Goal: Information Seeking & Learning: Understand process/instructions

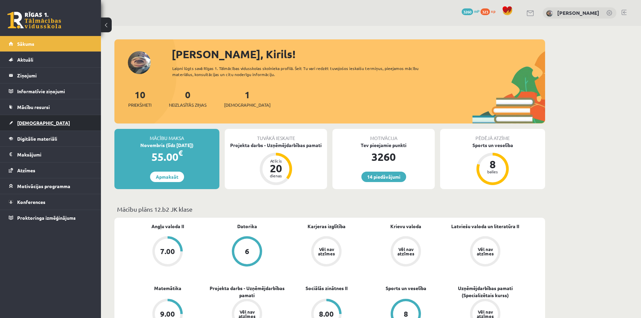
click at [60, 121] on link "[DEMOGRAPHIC_DATA]" at bounding box center [51, 122] width 84 height 15
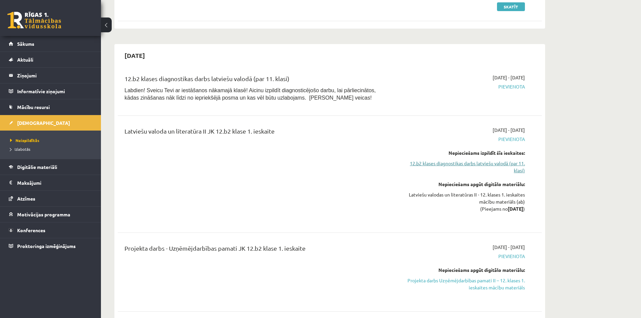
scroll to position [179, 0]
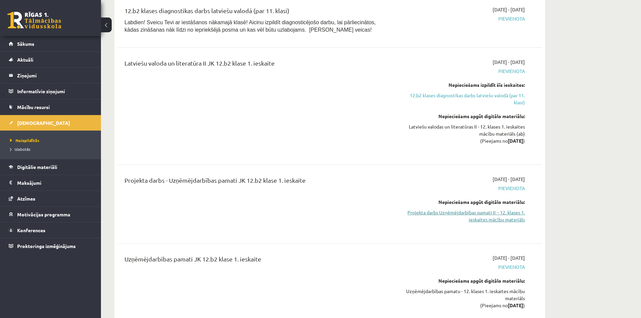
click at [465, 210] on link "Projekta darbs Uzņēmējdarbības pamati II – 12. klases 1. ieskaites mācību mater…" at bounding box center [461, 216] width 127 height 14
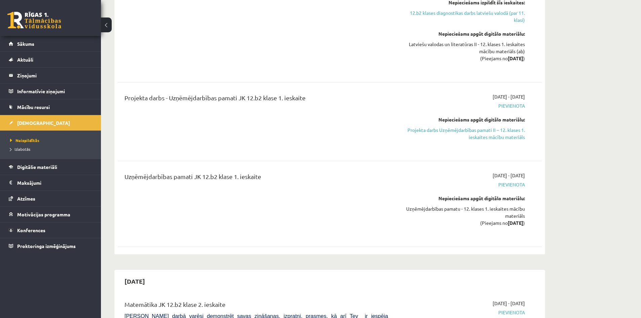
scroll to position [269, 0]
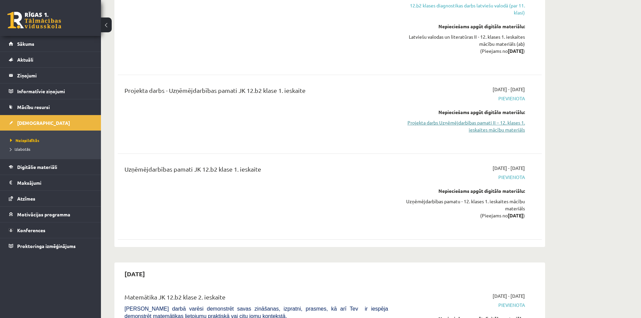
click at [461, 128] on link "Projekta darbs Uzņēmējdarbības pamati II – 12. klases 1. ieskaites mācību mater…" at bounding box center [461, 126] width 127 height 14
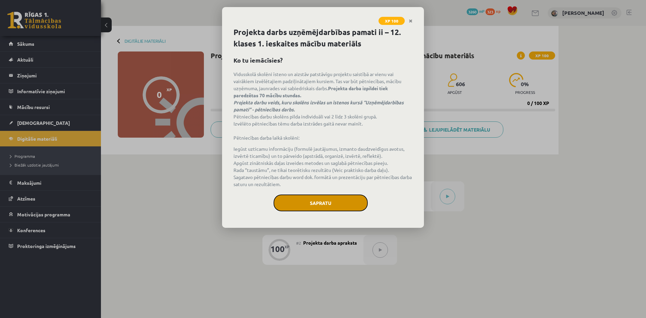
click at [322, 209] on button "Sapratu" at bounding box center [321, 203] width 94 height 17
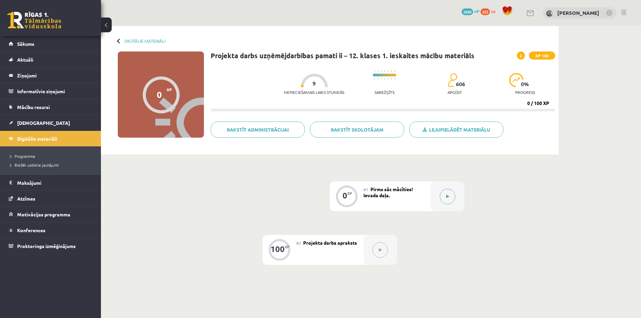
click at [447, 195] on icon at bounding box center [447, 197] width 3 height 4
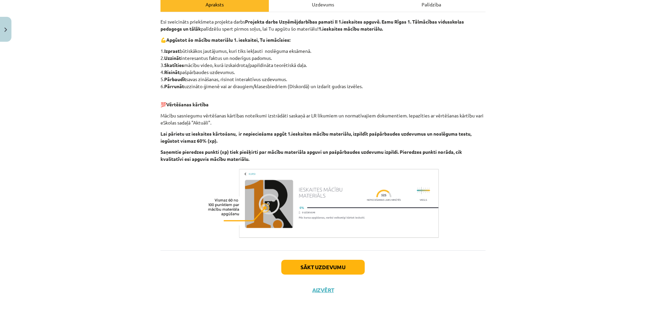
scroll to position [103, 0]
click at [338, 265] on button "Sākt uzdevumu" at bounding box center [322, 266] width 83 height 15
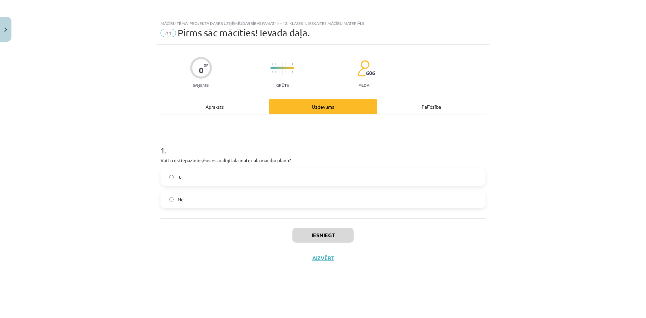
click at [247, 173] on label "Jā" at bounding box center [323, 177] width 324 height 17
click at [319, 230] on button "Iesniegt" at bounding box center [322, 235] width 61 height 15
click at [323, 264] on button "Nākamā nodarbība" at bounding box center [323, 262] width 66 height 15
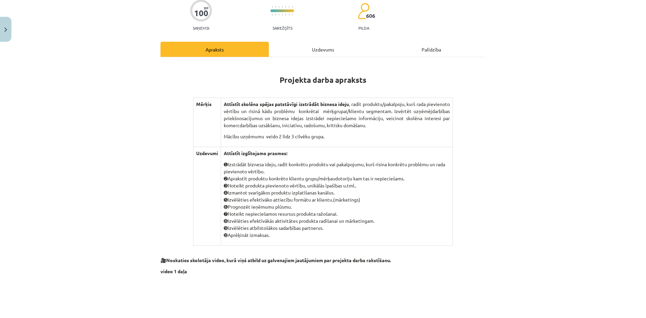
scroll to position [49, 0]
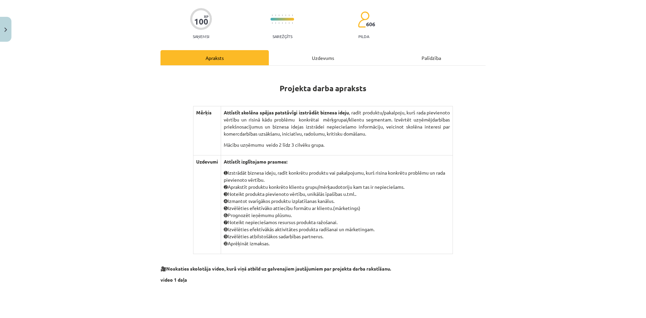
click at [329, 172] on p "➊ Izstrādāt biznesa ideju, radīt konkrētu produktu vai pakalpojumu, kurš risina…" at bounding box center [337, 208] width 226 height 78
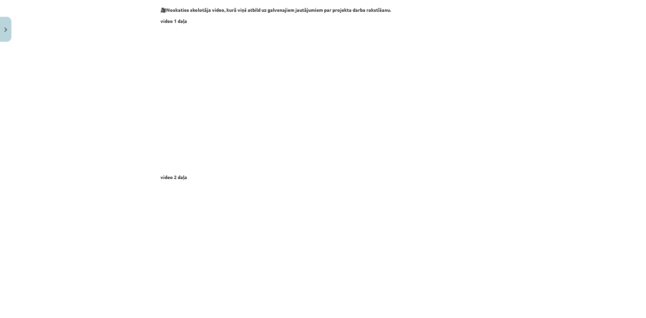
scroll to position [458, 0]
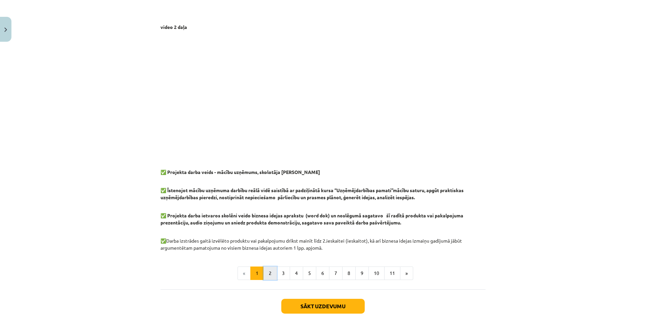
click at [267, 271] on button "2" at bounding box center [269, 273] width 13 height 13
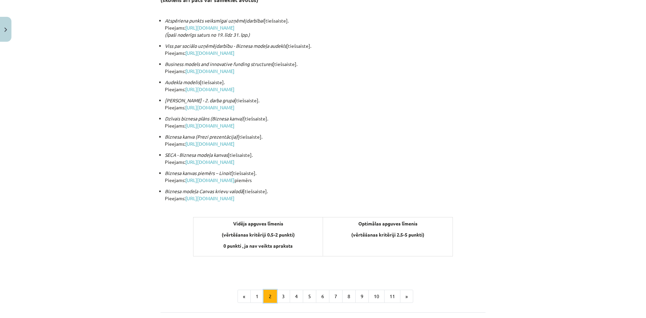
scroll to position [165, 0]
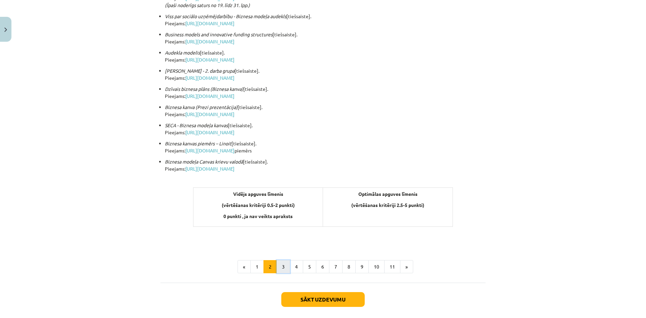
click at [280, 266] on button "3" at bounding box center [283, 266] width 13 height 13
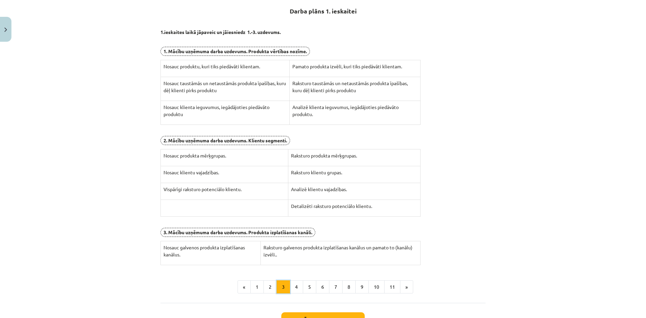
scroll to position [120, 0]
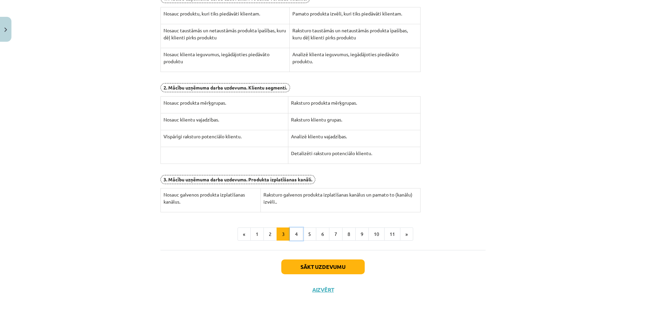
click at [296, 238] on button "4" at bounding box center [296, 233] width 13 height 13
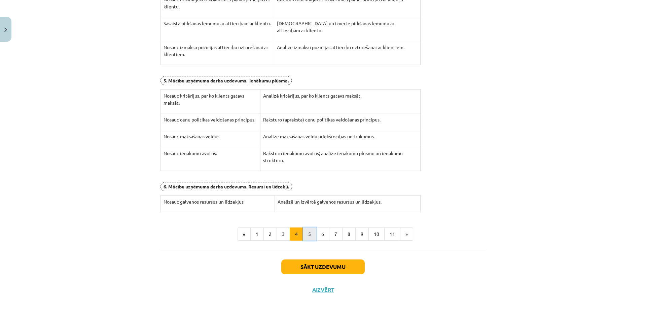
click at [309, 233] on button "5" at bounding box center [309, 233] width 13 height 13
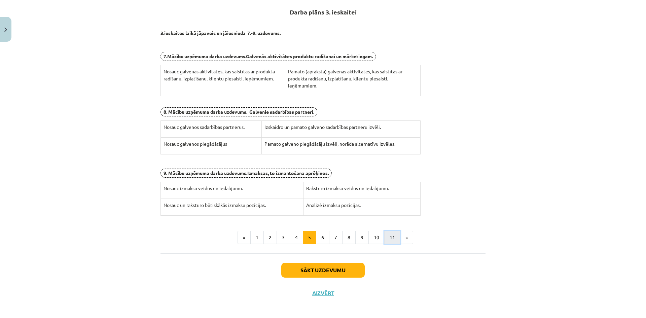
click at [384, 236] on button "11" at bounding box center [392, 237] width 16 height 13
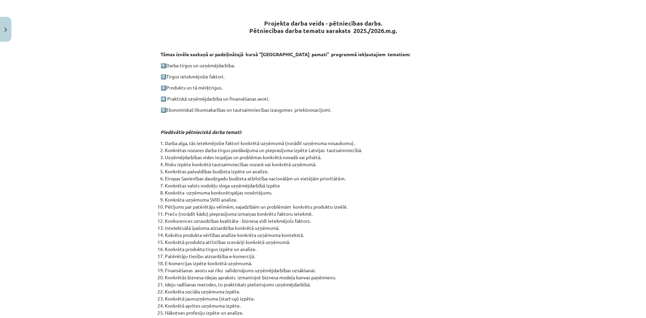
drag, startPoint x: 378, startPoint y: 150, endPoint x: 369, endPoint y: 182, distance: 32.8
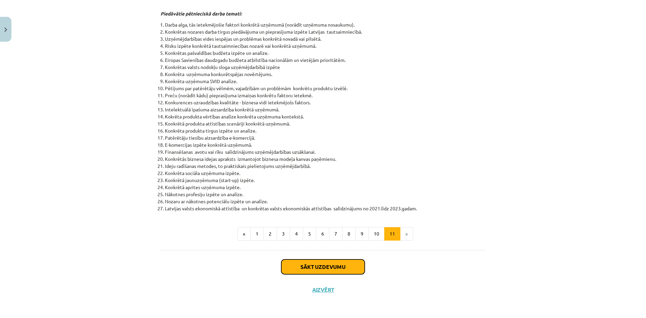
click at [298, 274] on button "Sākt uzdevumu" at bounding box center [322, 266] width 83 height 15
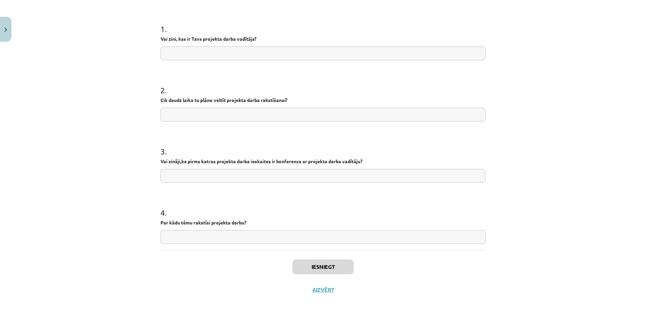
scroll to position [0, 0]
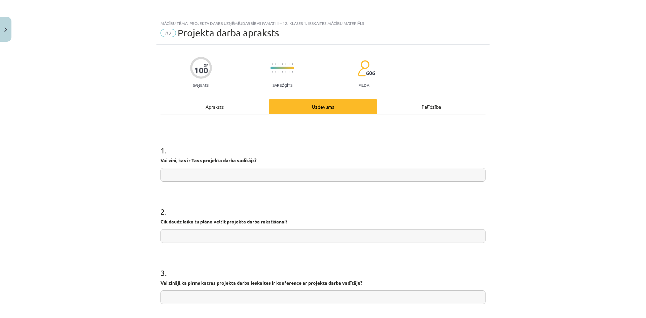
drag, startPoint x: 116, startPoint y: 105, endPoint x: 133, endPoint y: 121, distance: 23.3
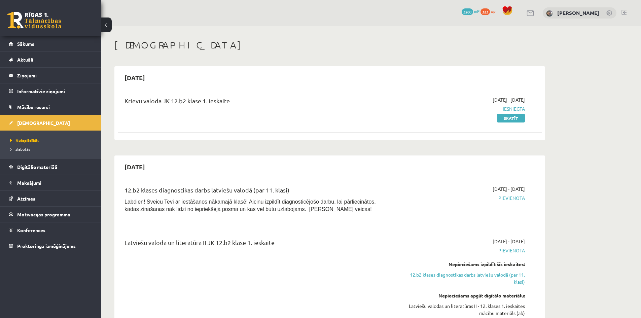
scroll to position [269, 0]
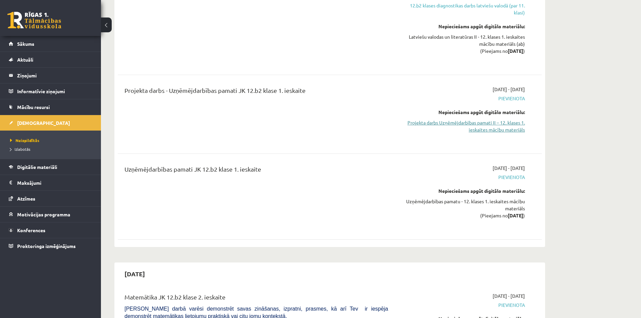
click at [501, 130] on link "Projekta darbs Uzņēmējdarbības pamati II – 12. klases 1. ieskaites mācību mater…" at bounding box center [461, 126] width 127 height 14
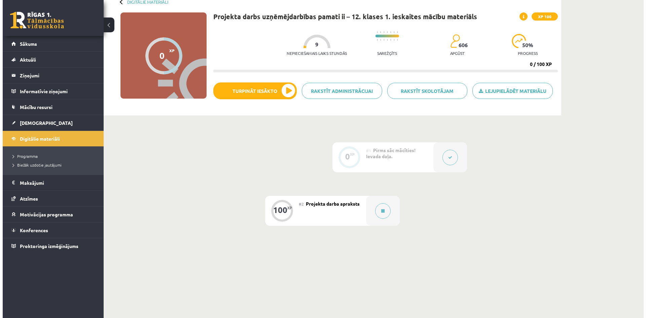
scroll to position [45, 0]
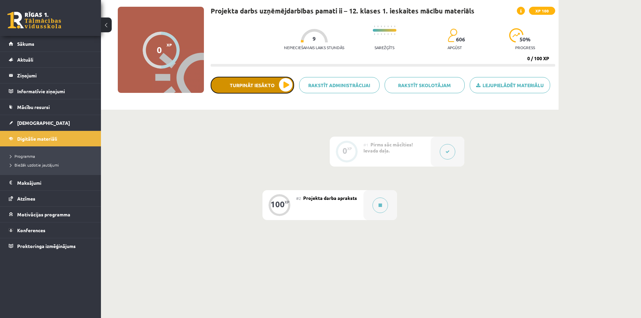
click at [256, 77] on button "Turpināt iesākto" at bounding box center [252, 85] width 83 height 17
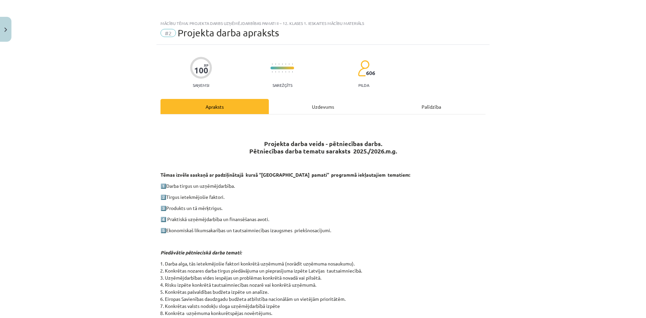
scroll to position [239, 0]
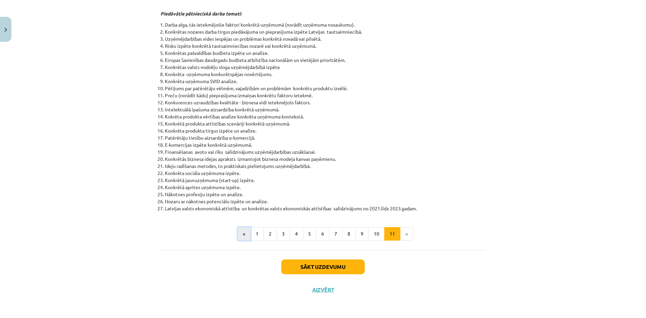
click at [246, 227] on button "«" at bounding box center [244, 233] width 13 height 13
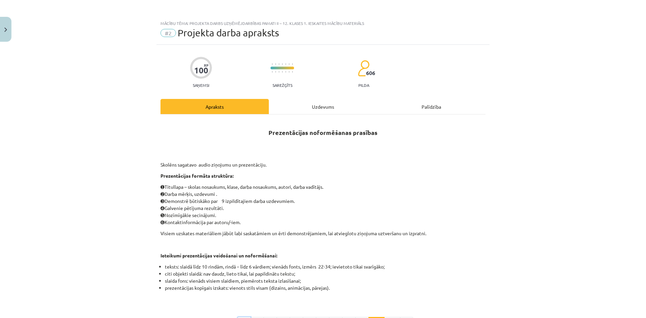
scroll to position [90, 0]
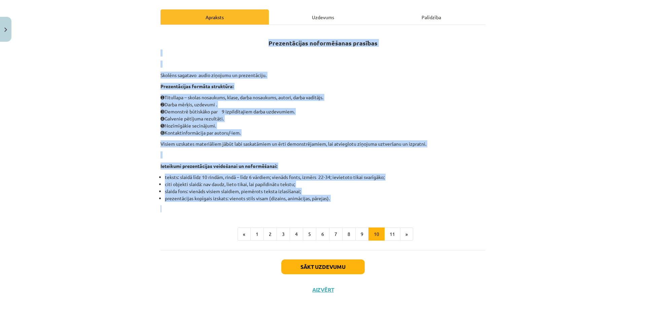
drag, startPoint x: 223, startPoint y: 45, endPoint x: 388, endPoint y: 209, distance: 231.8
click at [388, 209] on div "Prezentācijas noformēšanas prasības Skolēns sagatavo audio ziņojumu un prezentā…" at bounding box center [323, 121] width 325 height 181
copy div "Prezentācijas noformēšanas prasības Skolēns sagatavo audio ziņojumu un prezentā…"
click at [339, 88] on p "Prezentācijas formāta struktūra:" at bounding box center [323, 86] width 325 height 7
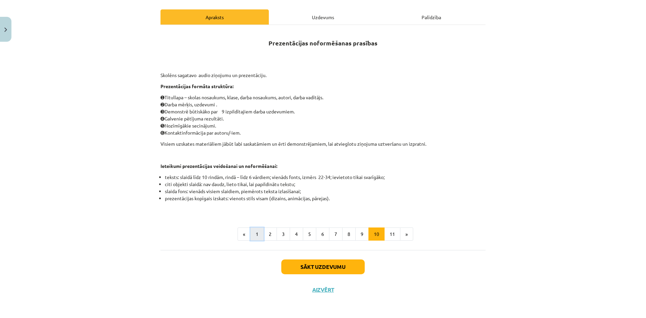
click at [258, 231] on button "1" at bounding box center [256, 233] width 13 height 13
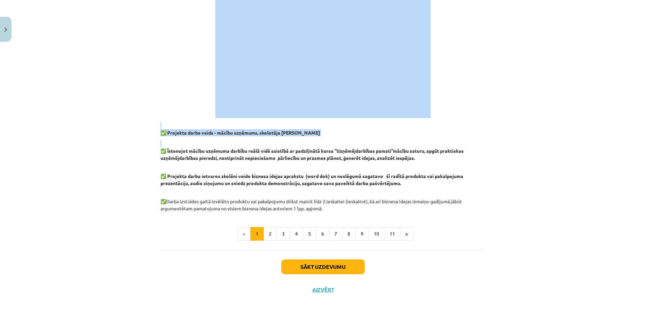
scroll to position [497, 0]
drag, startPoint x: 258, startPoint y: 46, endPoint x: 409, endPoint y: 208, distance: 221.2
copy div "Projekta darba apraksts Mērķis Attīstīt skolēna spējas patstāvīgi izstrādāt biz…"
click at [272, 230] on button "2" at bounding box center [269, 233] width 13 height 13
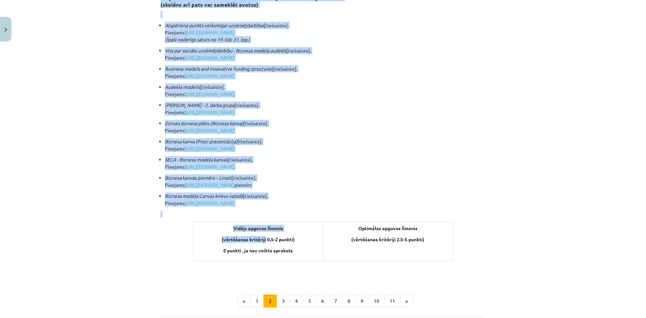
scroll to position [135, 0]
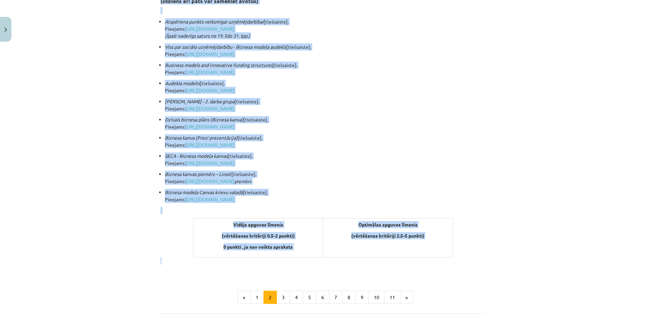
drag, startPoint x: 148, startPoint y: 124, endPoint x: 438, endPoint y: 262, distance: 321.1
click at [438, 262] on div "Mācību tēma: Projekta darbs uzņēmējdarbības pamati ii – 12. klases 1. ieskaites…" at bounding box center [323, 159] width 646 height 318
copy div "Projekta darba izstādē iesaku izmantot sekojošus informācijas avotus: (skolēns …"
click at [284, 302] on button "3" at bounding box center [283, 297] width 13 height 13
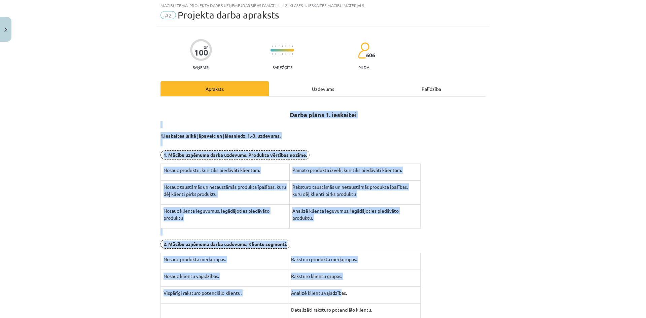
scroll to position [174, 0]
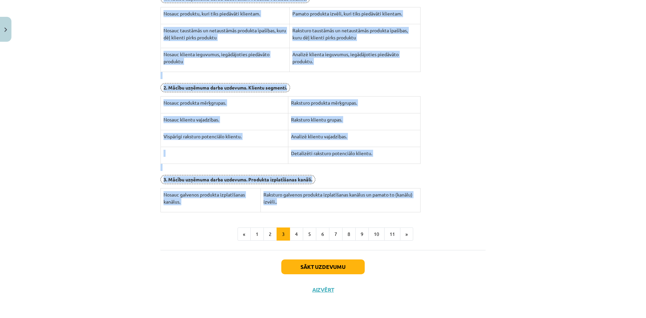
drag, startPoint x: 173, startPoint y: 135, endPoint x: 362, endPoint y: 200, distance: 199.5
click at [362, 200] on div "Darba plāns 1. ieskaitei 1.ieskaites laikā jāpaveic un jāiesniedz 1.-3. uzdevum…" at bounding box center [323, 79] width 325 height 266
copy div "Darba plāns 1. ieskaitei 1.ieskaites laikā jāpaveic un jāiesniedz 1.-3. uzdevum…"
click at [295, 233] on button "4" at bounding box center [296, 233] width 13 height 13
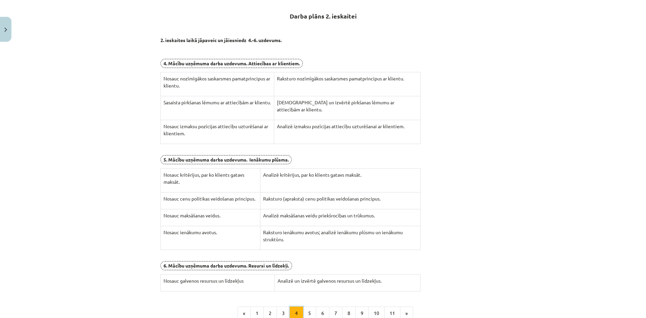
scroll to position [120, 0]
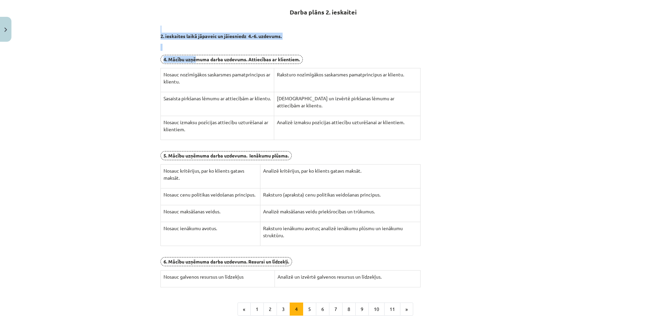
drag, startPoint x: 152, startPoint y: 31, endPoint x: 195, endPoint y: 57, distance: 49.8
click at [195, 57] on div "Mācību tēma: Projekta darbs uzņēmējdarbības pamati ii – 12. klases 1. ieskaites…" at bounding box center [323, 159] width 646 height 318
click at [201, 46] on p at bounding box center [323, 47] width 325 height 7
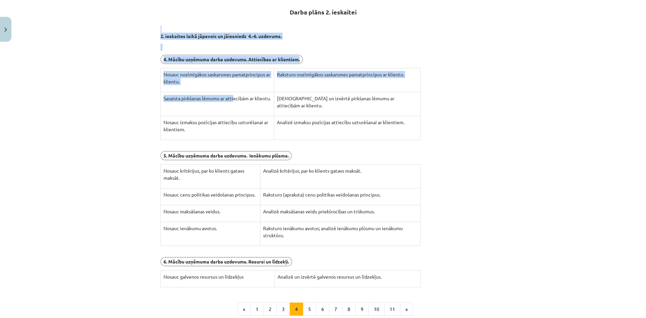
drag, startPoint x: 156, startPoint y: 30, endPoint x: 233, endPoint y: 95, distance: 100.1
click at [232, 95] on div "100 XP Saņemsi Sarežģīts 606 pilda Apraksts Uzdevums Palīdzība Darba plāns 2. i…" at bounding box center [322, 150] width 333 height 452
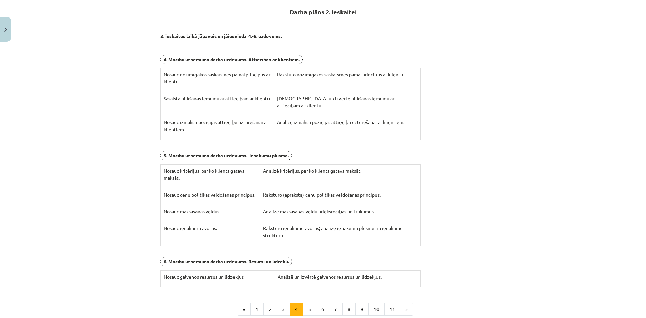
click at [250, 12] on h2 "Darba plāns 2. ieskaitei" at bounding box center [323, 8] width 325 height 16
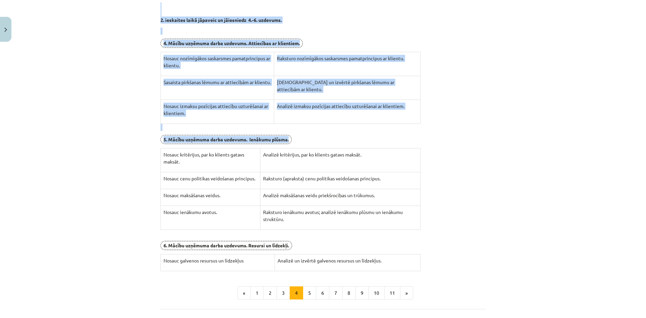
scroll to position [196, 0]
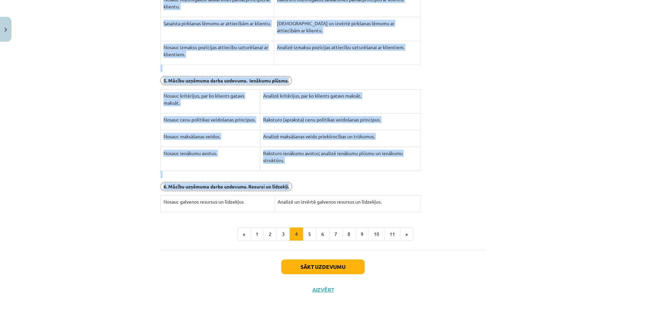
drag, startPoint x: 279, startPoint y: 26, endPoint x: 425, endPoint y: 206, distance: 231.6
click at [425, 206] on div "Darba plāns 2. ieskaitei 2. ieskaites laikā jāpaveic un jāiesniedz 4.-6. uzdevu…" at bounding box center [323, 68] width 325 height 287
copy div "Darba plāns 2. ieskaitei 2. ieskaites laikā jāpaveic un jāiesniedz 4.-6. uzdevu…"
click at [309, 236] on button "5" at bounding box center [309, 233] width 13 height 13
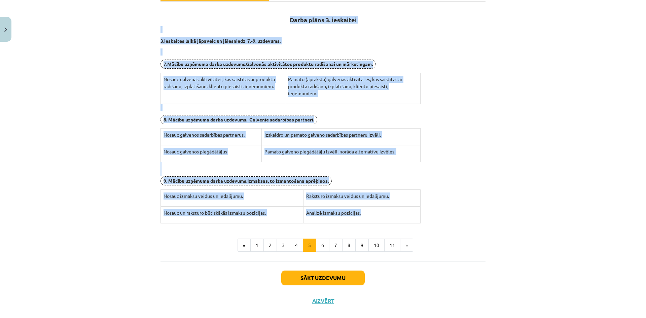
scroll to position [124, 0]
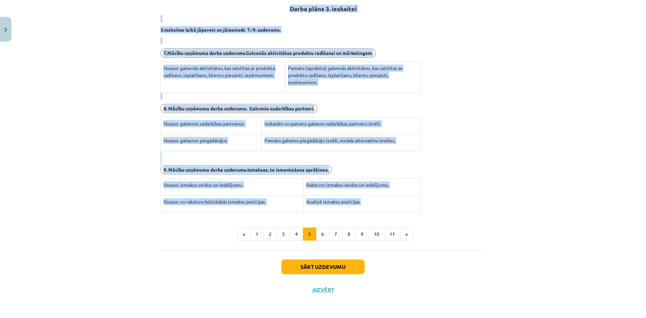
drag, startPoint x: 177, startPoint y: 128, endPoint x: 370, endPoint y: 212, distance: 211.0
click at [370, 212] on div "Darba plāns 3. ieskaitei 3.ieskaites laikā jāpaveic un jāiesniedz 7.-9. uzdevum…" at bounding box center [323, 105] width 325 height 216
copy div "Darba plāns 3. ieskaitei 3.ieskaites laikā jāpaveic un jāiesniedz 7.-9. uzdevum…"
click at [324, 233] on button "6" at bounding box center [322, 233] width 13 height 13
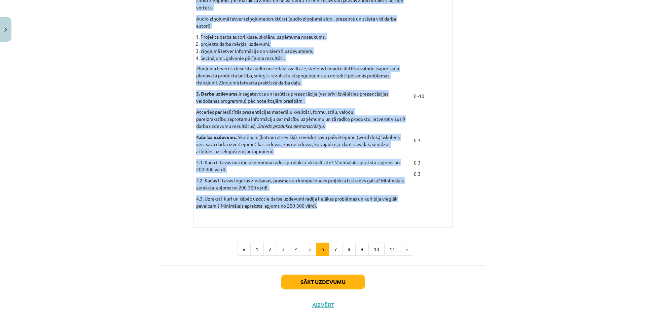
scroll to position [560, 0]
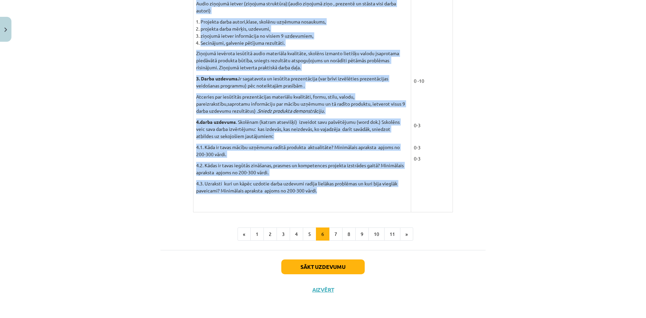
drag, startPoint x: 271, startPoint y: 63, endPoint x: 370, endPoint y: 191, distance: 162.6
copy div "Vērtēšanas kritēriji Vērtēšanas kritēriji Maksimālais vērtējums 1. ieskaite 1. …"
click at [327, 236] on button "6" at bounding box center [322, 233] width 13 height 13
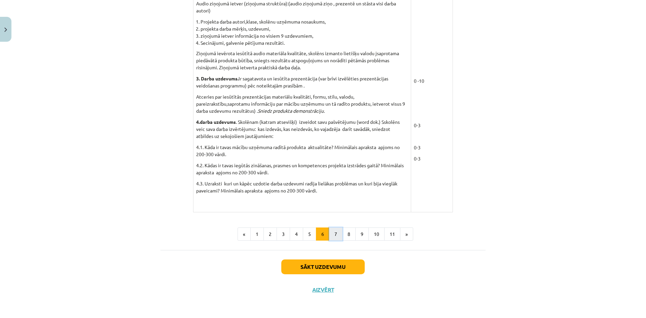
click at [337, 236] on button "7" at bounding box center [335, 233] width 13 height 13
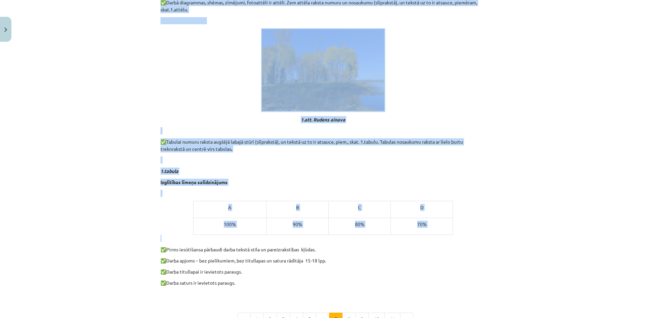
scroll to position [314, 0]
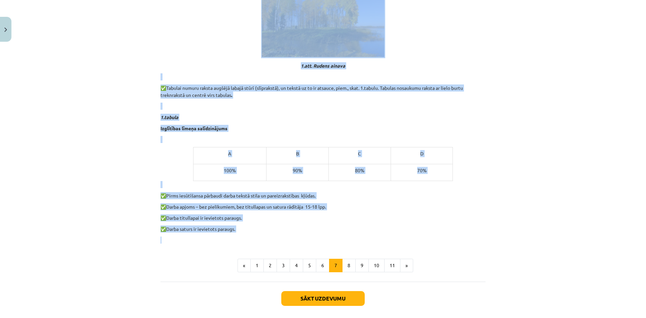
drag, startPoint x: 228, startPoint y: 125, endPoint x: 384, endPoint y: 235, distance: 191.3
click at [384, 235] on div "Pētniecības darba word.dokumenta noformēšanas prasības ✅ Darba valoda latviešu …" at bounding box center [323, 25] width 325 height 437
copy div "Pētniecības darba word.dokumenta noformēšanas prasības ✅ Darba valoda latviešu …"
click at [347, 268] on button "8" at bounding box center [348, 265] width 13 height 13
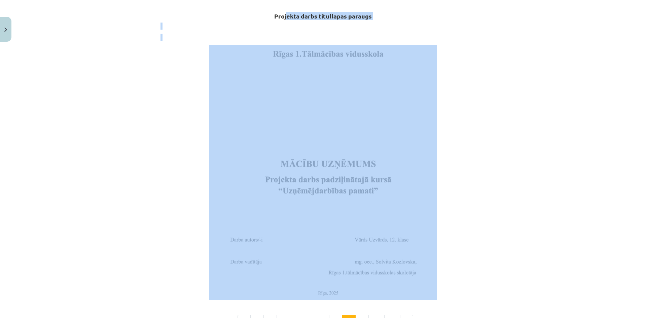
scroll to position [135, 0]
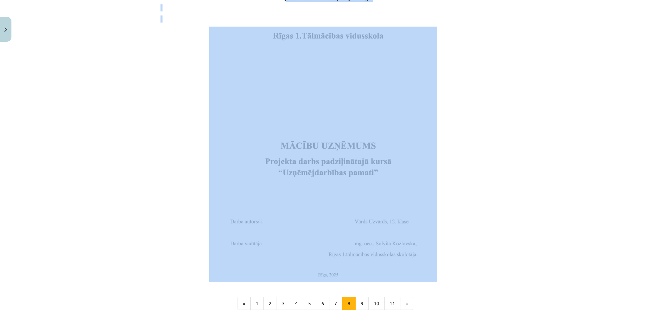
drag, startPoint x: 274, startPoint y: 125, endPoint x: 378, endPoint y: 211, distance: 135.1
click at [378, 211] on div "Projekta darbs titullapas paraugs" at bounding box center [323, 134] width 325 height 296
click at [487, 160] on div "Mācību tēma: Projekta darbs uzņēmējdarbības pamati ii – 12. klases 1. ieskaites…" at bounding box center [323, 159] width 646 height 318
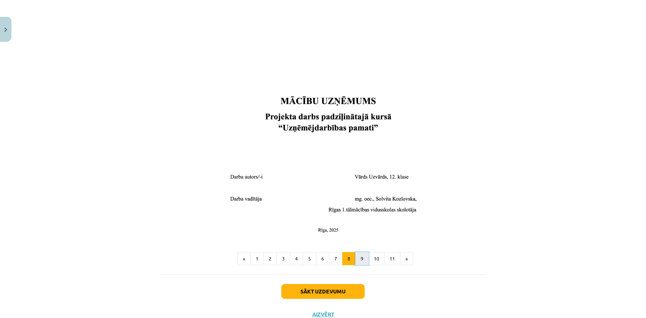
click at [363, 257] on button "9" at bounding box center [361, 258] width 13 height 13
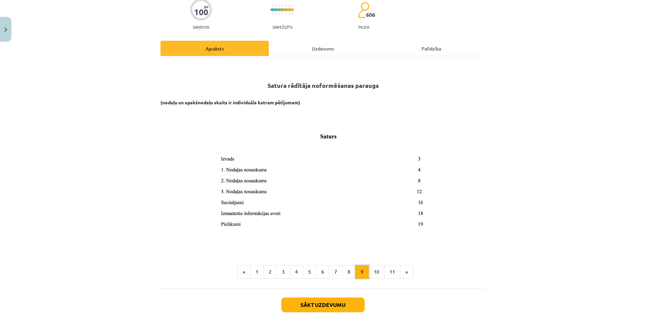
scroll to position [51, 0]
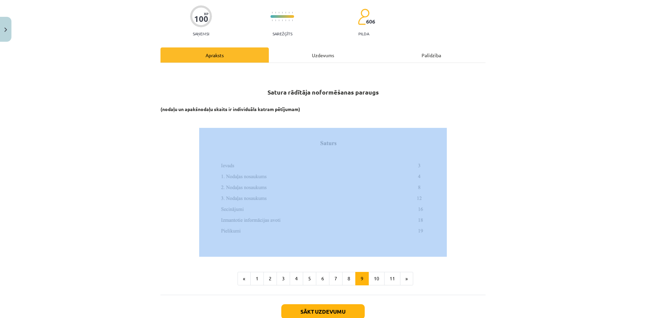
drag, startPoint x: 189, startPoint y: 118, endPoint x: 330, endPoint y: 194, distance: 160.4
click at [330, 194] on div "Satura rādītāja noformēšanas paraugs (nodaļu un apakšnodaļu skaits ir individuā…" at bounding box center [323, 163] width 325 height 188
click at [494, 151] on div "Mācību tēma: Projekta darbs uzņēmējdarbības pamati ii – 12. klases 1. ieskaites…" at bounding box center [323, 159] width 646 height 318
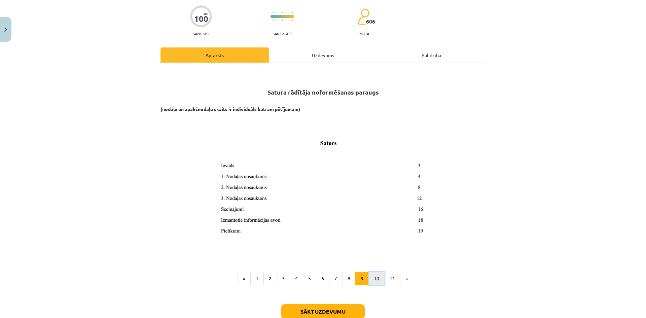
click at [369, 285] on button "10" at bounding box center [376, 278] width 16 height 13
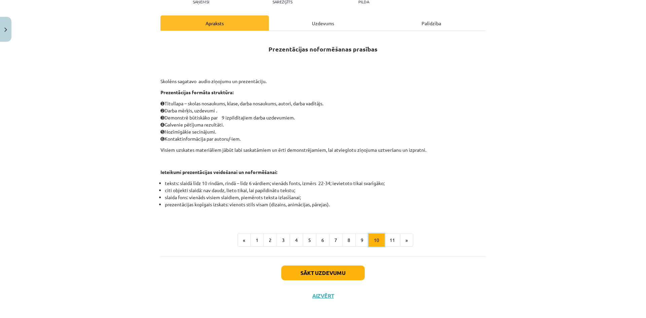
scroll to position [90, 0]
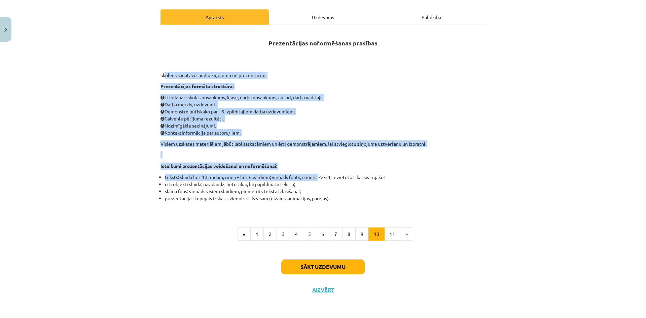
drag, startPoint x: 163, startPoint y: 71, endPoint x: 307, endPoint y: 164, distance: 171.7
click at [317, 177] on div "Prezentācijas noformēšanas prasības Skolēns sagatavo audio ziņojumu un prezentā…" at bounding box center [323, 121] width 325 height 181
click at [215, 85] on strong "Prezentācijas formāta struktūra:" at bounding box center [197, 86] width 73 height 6
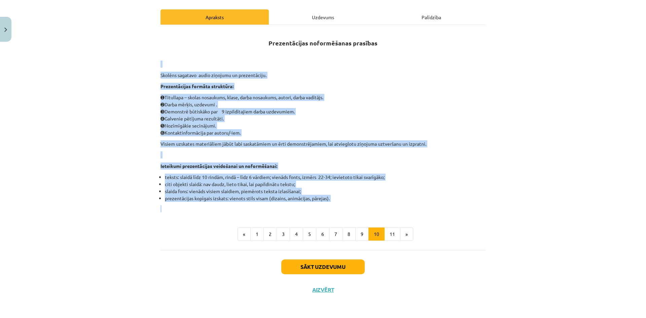
drag, startPoint x: 194, startPoint y: 86, endPoint x: 414, endPoint y: 204, distance: 249.2
click at [414, 204] on div "Mācību tēma: Projekta darbs uzņēmējdarbības pamati ii – 12. klases 1. ieskaites…" at bounding box center [323, 159] width 646 height 318
copy div "Skolēns sagatavo audio ziņojumu un prezentāciju. Prezentācijas formāta struktūr…"
click at [395, 235] on button "11" at bounding box center [392, 233] width 16 height 13
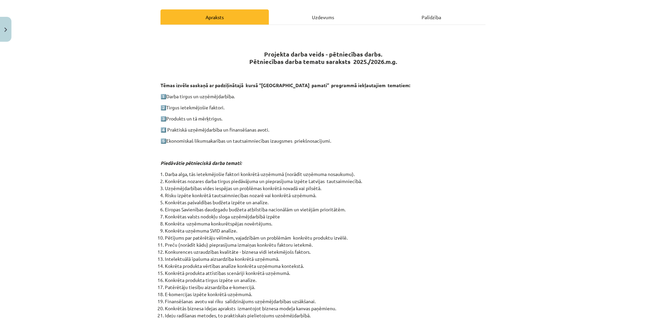
drag, startPoint x: 155, startPoint y: 86, endPoint x: 322, endPoint y: 166, distance: 185.3
click at [322, 166] on div "Mācību tēma: Projekta darbs uzņēmējdarbības pamati ii – 12. klases 1. ieskaites…" at bounding box center [323, 159] width 646 height 318
click at [248, 67] on div "Projekta darba veids - pētniecības darbs. Pētniecības darba tematu saraksts 202…" at bounding box center [323, 196] width 325 height 330
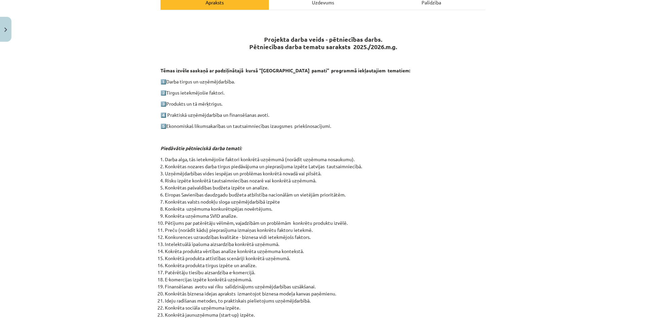
scroll to position [239, 0]
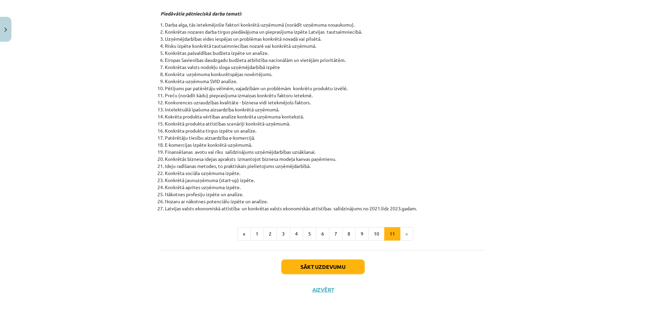
drag, startPoint x: 230, startPoint y: 55, endPoint x: 453, endPoint y: 206, distance: 269.8
click at [453, 206] on div "Projekta darba veids - pētniecības darbs. Pētniecības darba tematu saraksts 202…" at bounding box center [323, 47] width 325 height 330
copy div "Projekta darba veids - pētniecības darbs. Pētniecības darba tematu saraksts 202…"
click at [242, 33] on li "Konkrētas nozares darba tirgus piedāvājuma un pieprasījuma izpēte Latvijas taut…" at bounding box center [325, 31] width 321 height 7
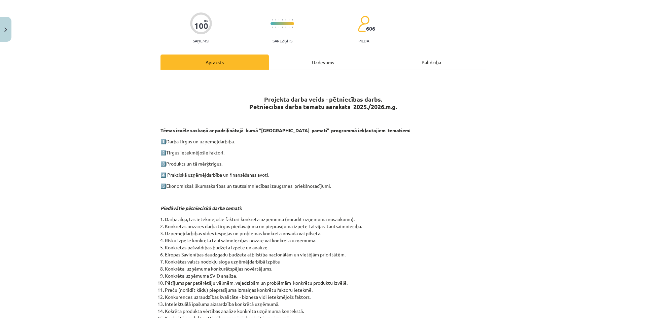
scroll to position [0, 0]
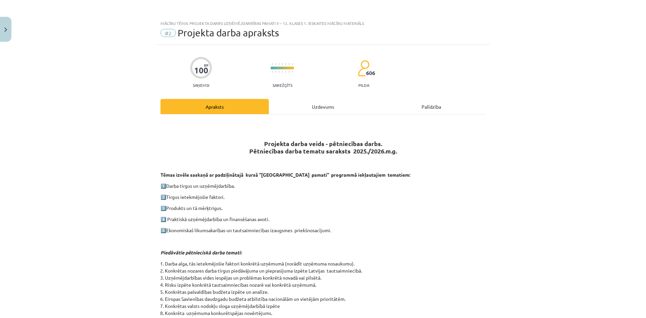
click at [326, 103] on div "Uzdevums" at bounding box center [323, 106] width 108 height 15
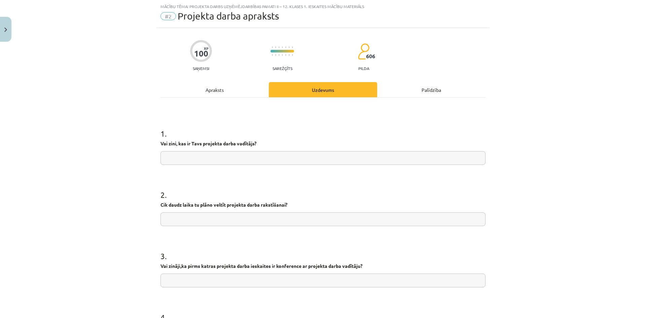
click at [228, 94] on div "Apraksts" at bounding box center [215, 89] width 108 height 15
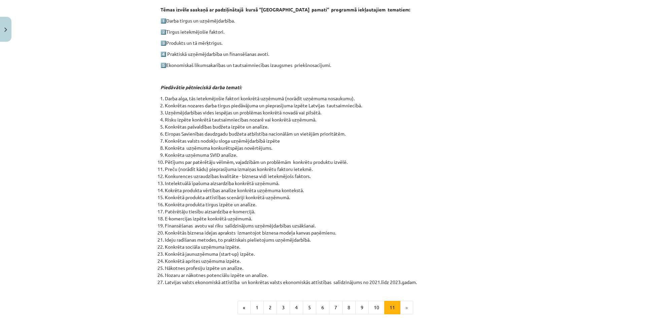
scroll to position [196, 0]
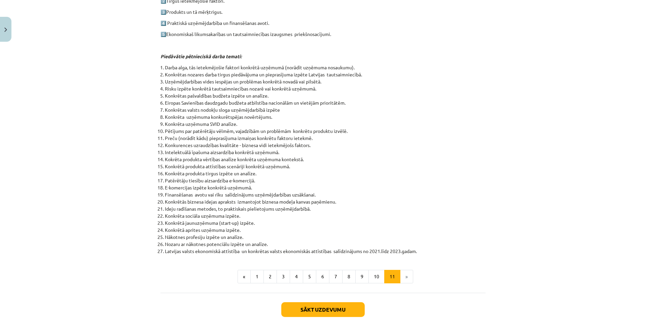
drag, startPoint x: 166, startPoint y: 58, endPoint x: 433, endPoint y: 248, distance: 328.5
click at [433, 248] on div "100 XP Saņemsi Sarežģīts 606 pilda Apraksts Uzdevums Palīdzība Projekta darba v…" at bounding box center [322, 96] width 333 height 495
click at [434, 248] on li "Latvijas valsts ekonomiskā attīstība un konkrētas valsts ekonomiskās attīstības…" at bounding box center [325, 251] width 321 height 7
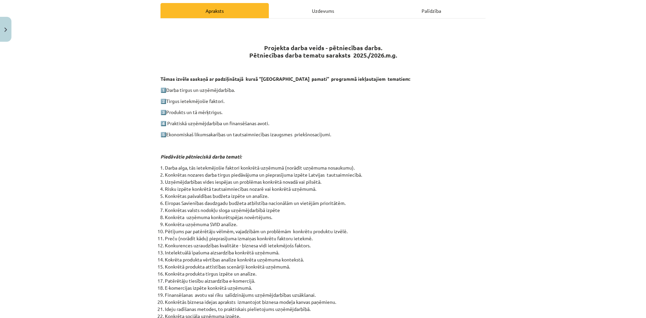
scroll to position [239, 0]
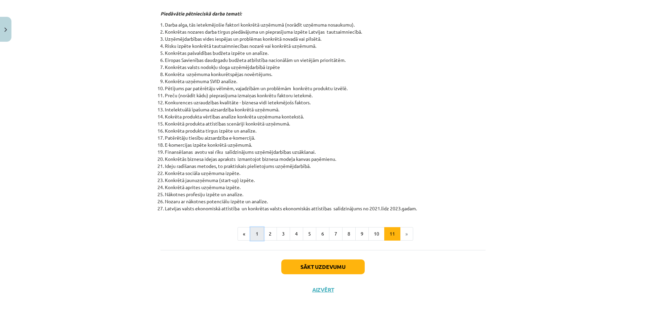
click at [257, 236] on button "1" at bounding box center [256, 233] width 13 height 13
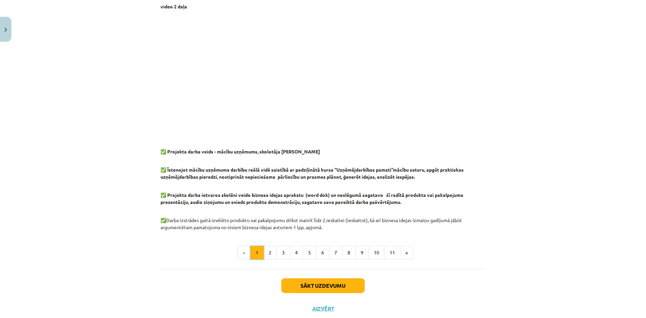
scroll to position [480, 0]
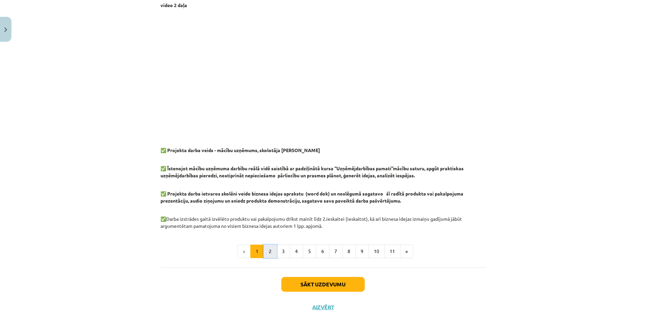
click at [263, 257] on button "2" at bounding box center [269, 251] width 13 height 13
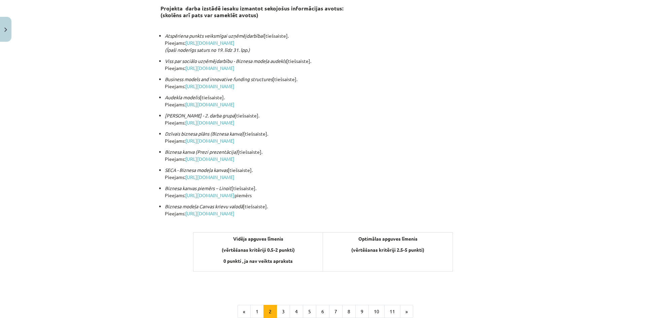
scroll to position [165, 0]
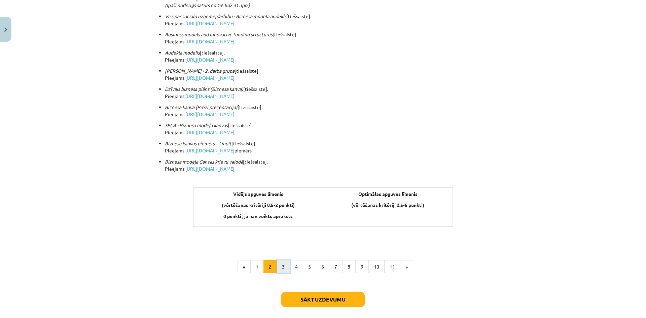
click at [283, 262] on button "3" at bounding box center [283, 266] width 13 height 13
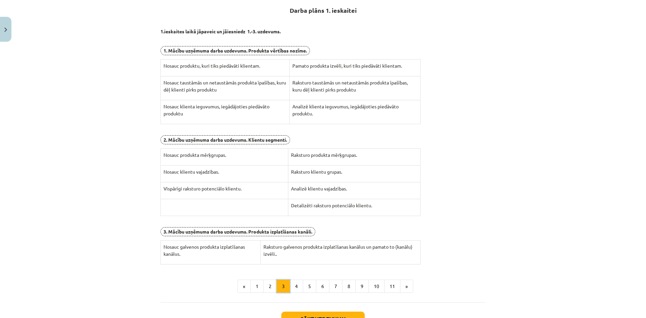
scroll to position [120, 0]
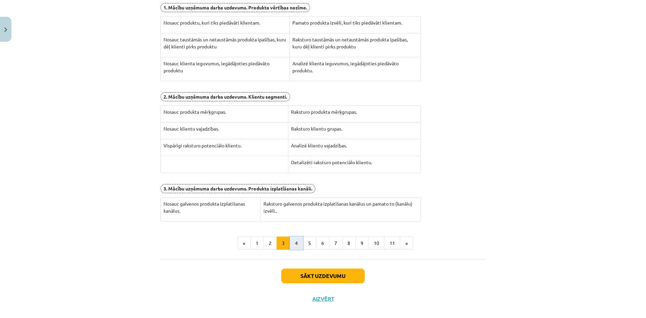
click at [291, 239] on button "4" at bounding box center [296, 243] width 13 height 13
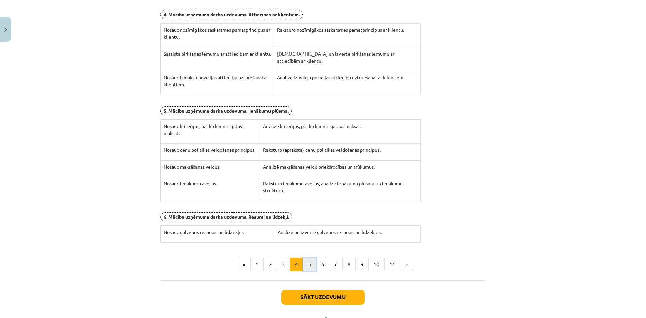
click at [305, 267] on button "5" at bounding box center [309, 264] width 13 height 13
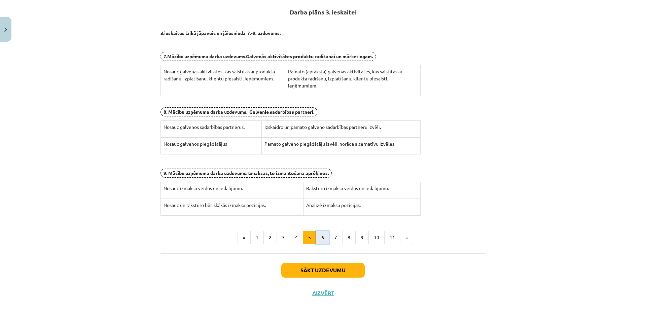
click at [321, 237] on button "6" at bounding box center [322, 237] width 13 height 13
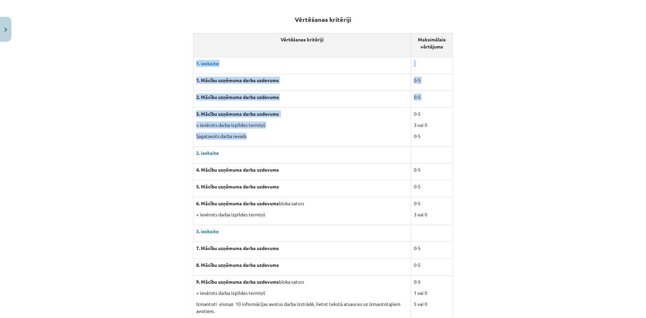
drag, startPoint x: 194, startPoint y: 63, endPoint x: 299, endPoint y: 131, distance: 125.2
click at [299, 131] on td "3. Mācību uzņēmuma darba uzdevums + ievērots darba izpildes termiņš Sagatavots …" at bounding box center [302, 126] width 218 height 39
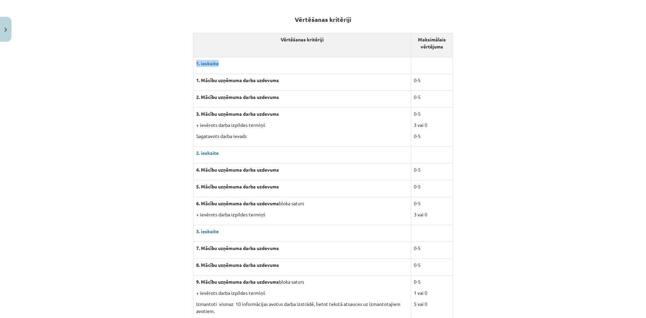
drag, startPoint x: 195, startPoint y: 63, endPoint x: 215, endPoint y: 71, distance: 22.5
click at [215, 71] on td "1. ieskaite" at bounding box center [302, 65] width 218 height 17
drag, startPoint x: 195, startPoint y: 77, endPoint x: 279, endPoint y: 79, distance: 83.8
click at [279, 79] on p "1. Mācību uzņēmuma darba uzdevums" at bounding box center [302, 80] width 212 height 7
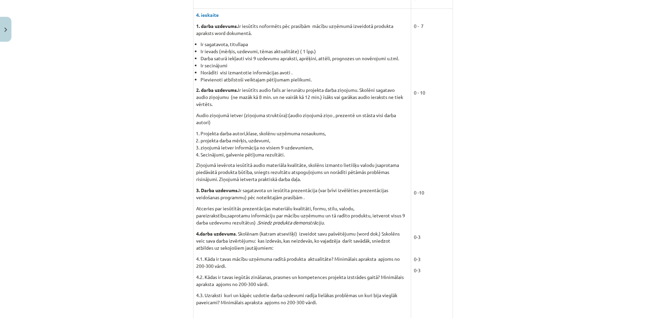
scroll to position [538, 0]
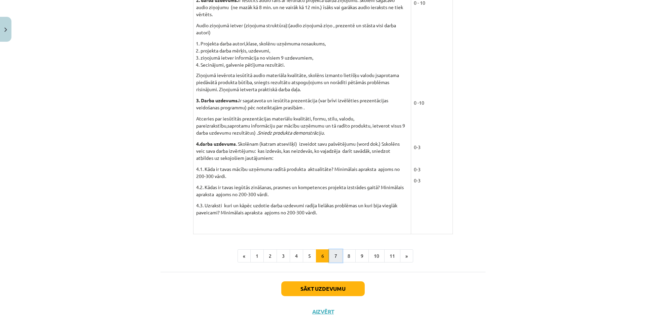
click at [329, 250] on button "7" at bounding box center [335, 255] width 13 height 13
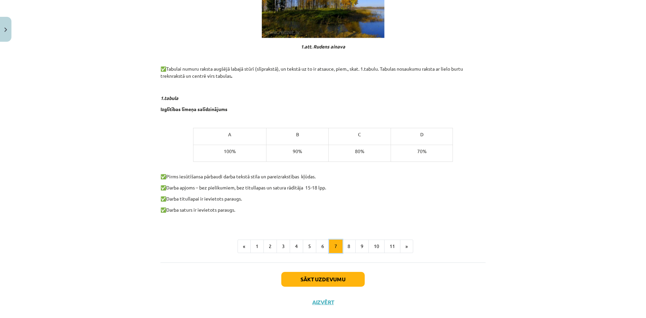
scroll to position [345, 0]
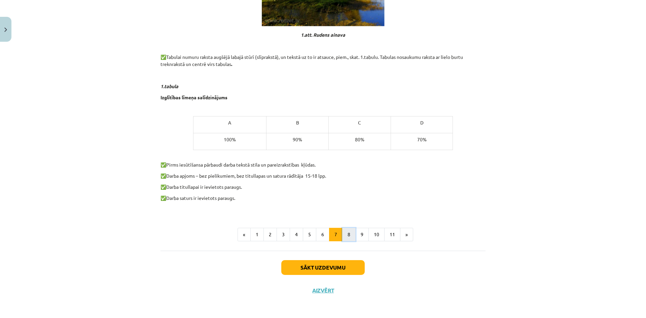
click at [351, 233] on button "8" at bounding box center [348, 234] width 13 height 13
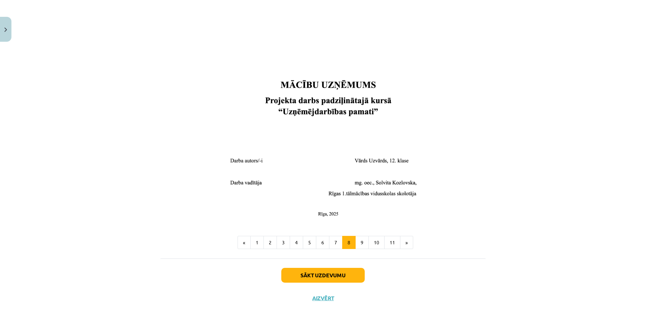
scroll to position [204, 0]
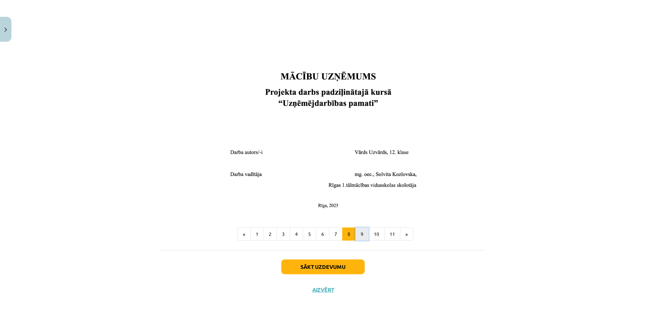
click at [361, 230] on button "9" at bounding box center [361, 233] width 13 height 13
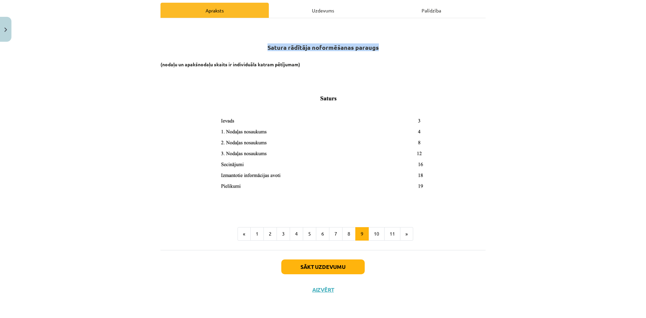
drag, startPoint x: 267, startPoint y: 45, endPoint x: 383, endPoint y: 44, distance: 116.1
click at [383, 44] on h2 "Satura rādītāja noformēšanas paraugs" at bounding box center [323, 47] width 325 height 24
click at [504, 150] on div "Mācību tēma: Projekta darbs uzņēmējdarbības pamati ii – 12. klases 1. ieskaites…" at bounding box center [323, 159] width 646 height 318
click at [373, 234] on button "10" at bounding box center [376, 233] width 16 height 13
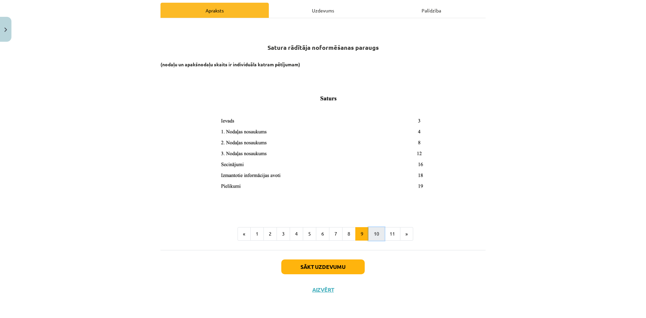
scroll to position [90, 0]
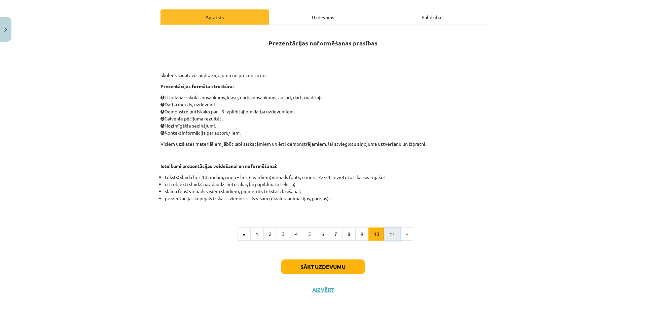
click at [385, 233] on button "11" at bounding box center [392, 233] width 16 height 13
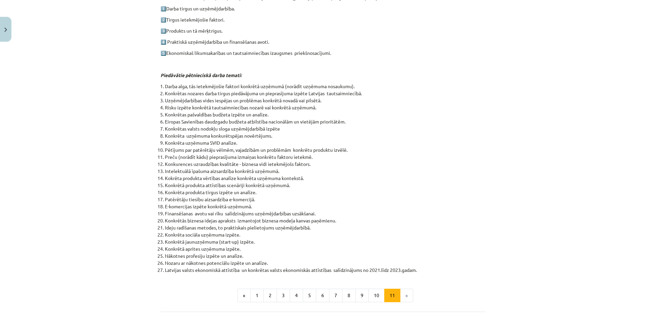
scroll to position [239, 0]
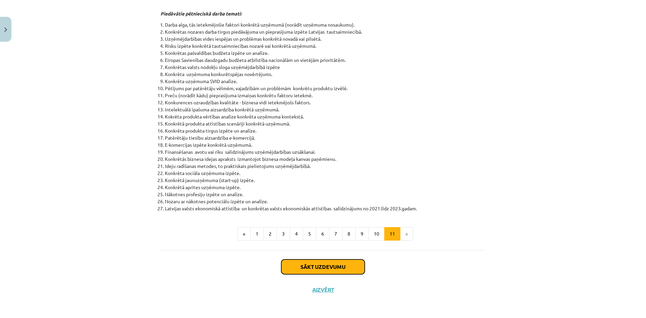
click at [316, 265] on button "Sākt uzdevumu" at bounding box center [322, 266] width 83 height 15
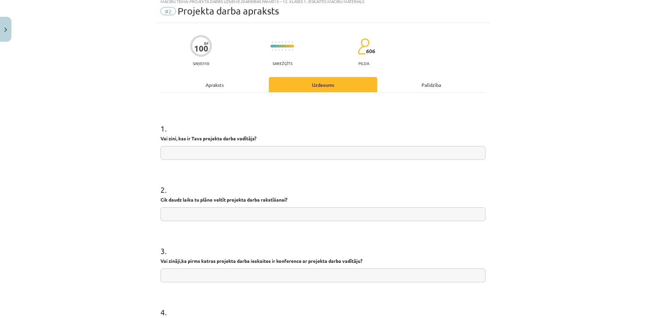
scroll to position [17, 0]
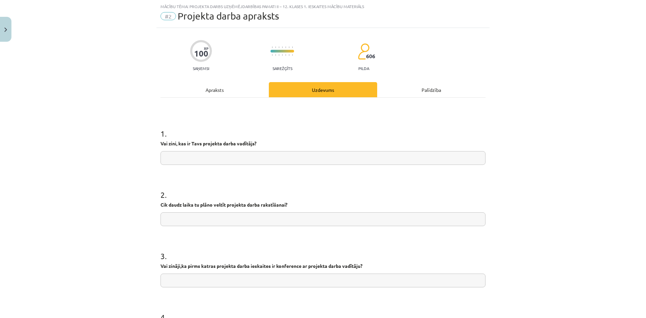
click at [295, 159] on input "text" at bounding box center [323, 158] width 325 height 14
type input "**********"
click at [193, 211] on div "2 . Cik daudz laika tu plāno veltīt projekta darba rakstīšanai?" at bounding box center [323, 202] width 325 height 48
click at [205, 219] on input "text" at bounding box center [323, 219] width 325 height 14
drag, startPoint x: 159, startPoint y: 196, endPoint x: 293, endPoint y: 203, distance: 134.5
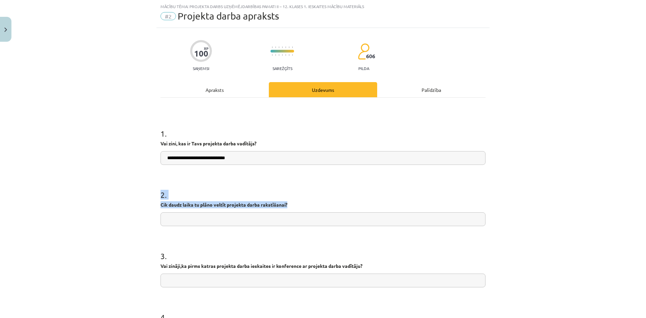
click at [293, 203] on div "2 . Cik daudz laika tu plāno veltīt projekta darba rakstīšanai?" at bounding box center [323, 202] width 325 height 48
click at [293, 203] on p "Cik daudz laika tu plāno veltīt projekta darba rakstīšanai?" at bounding box center [323, 204] width 325 height 7
click at [270, 217] on input "text" at bounding box center [323, 219] width 325 height 14
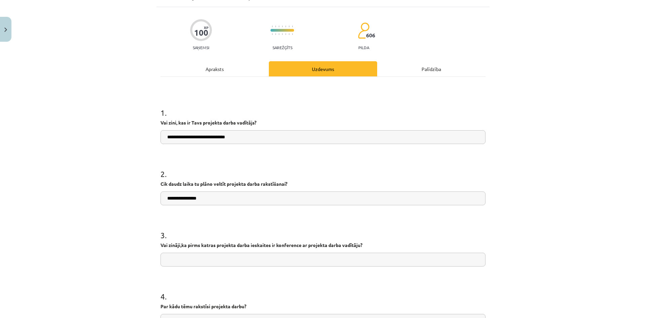
scroll to position [45, 0]
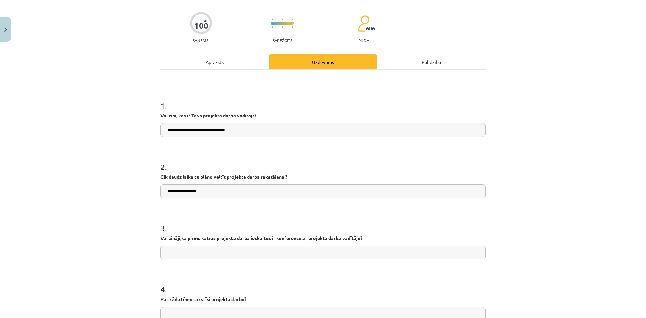
type input "**********"
click at [232, 250] on input "text" at bounding box center [323, 253] width 325 height 14
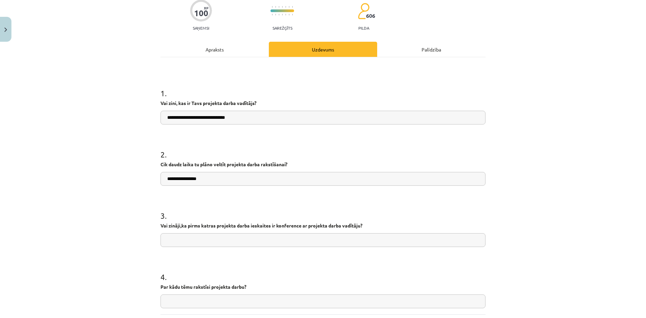
scroll to position [90, 0]
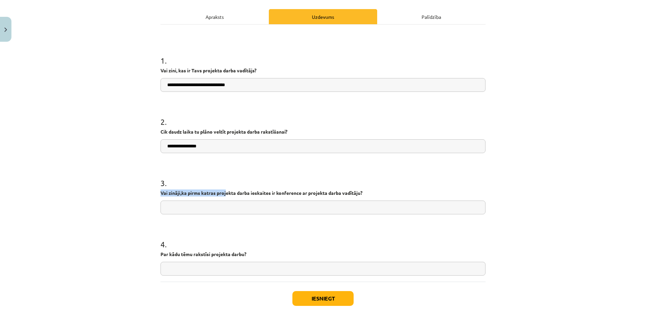
drag, startPoint x: 159, startPoint y: 191, endPoint x: 223, endPoint y: 190, distance: 64.0
click at [223, 190] on p "Vai zināji,ka pirms katras projekta darba ieskaites ir konference ar projekta d…" at bounding box center [323, 192] width 325 height 7
click at [143, 188] on div "**********" at bounding box center [323, 159] width 646 height 318
drag, startPoint x: 161, startPoint y: 193, endPoint x: 169, endPoint y: 191, distance: 9.0
click at [169, 191] on strong "Vai zināji,ka pirms katras projekta darba ieskaites ir konference ar projekta d…" at bounding box center [262, 193] width 202 height 6
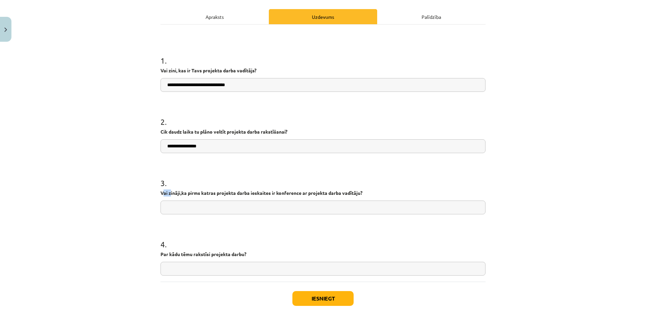
click at [169, 191] on strong "Vai zināji,ka pirms katras projekta darba ieskaites ir konference ar projekta d…" at bounding box center [262, 193] width 202 height 6
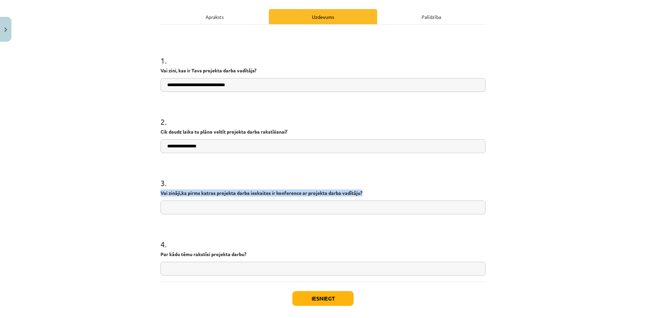
drag, startPoint x: 157, startPoint y: 195, endPoint x: 362, endPoint y: 190, distance: 205.3
click at [362, 190] on div "**********" at bounding box center [322, 144] width 333 height 378
click at [362, 190] on p "Vai zināji,ka pirms katras projekta darba ieskaites ir konference ar projekta d…" at bounding box center [323, 192] width 325 height 7
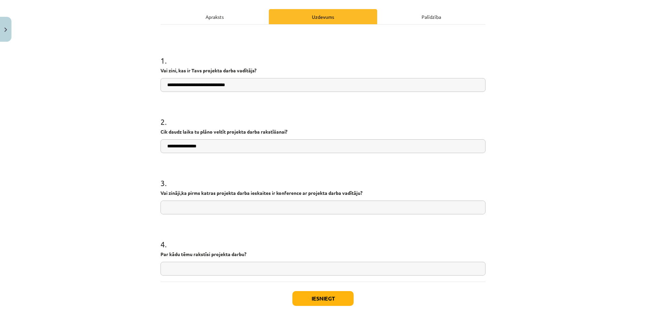
click at [325, 208] on input "text" at bounding box center [323, 208] width 325 height 14
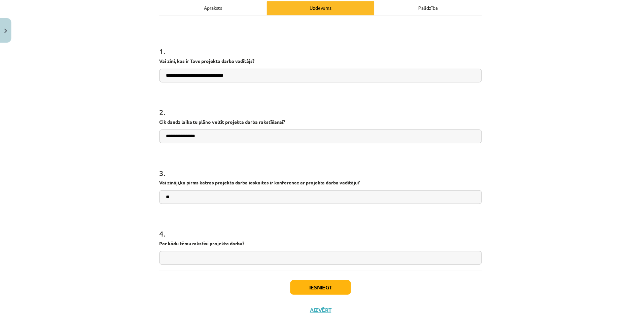
scroll to position [121, 0]
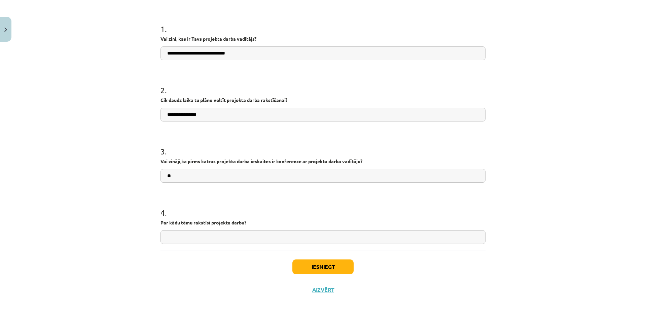
type input "**"
drag, startPoint x: 257, startPoint y: 235, endPoint x: 265, endPoint y: 225, distance: 12.5
click at [262, 228] on div "4 . Par kādu tēmu rakstīsi projekta darbu?" at bounding box center [323, 220] width 325 height 48
drag, startPoint x: 159, startPoint y: 159, endPoint x: 362, endPoint y: 159, distance: 202.9
click at [362, 159] on p "Vai zināji,ka pirms katras projekta darba ieskaites ir konference ar projekta d…" at bounding box center [323, 161] width 325 height 7
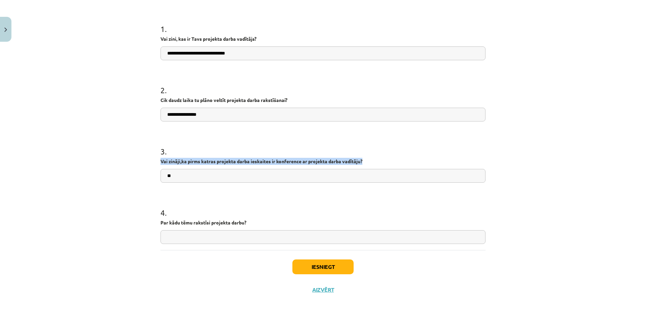
click at [362, 159] on p "Vai zināji,ka pirms katras projekta darba ieskaites ir konference ar projekta d…" at bounding box center [323, 161] width 325 height 7
drag, startPoint x: 159, startPoint y: 153, endPoint x: 387, endPoint y: 160, distance: 227.6
click at [387, 160] on div "3 . Vai zināji,ka pirms katras projekta darba ieskaites ir konference ar projek…" at bounding box center [323, 159] width 325 height 48
click at [387, 160] on p "Vai zināji,ka pirms katras projekta darba ieskaites ir konference ar projekta d…" at bounding box center [323, 161] width 325 height 7
click at [177, 236] on input "text" at bounding box center [323, 237] width 325 height 14
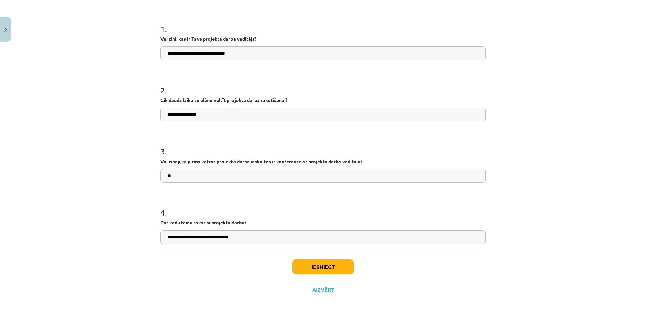
type input "**********"
click at [311, 264] on button "Iesniegt" at bounding box center [322, 266] width 61 height 15
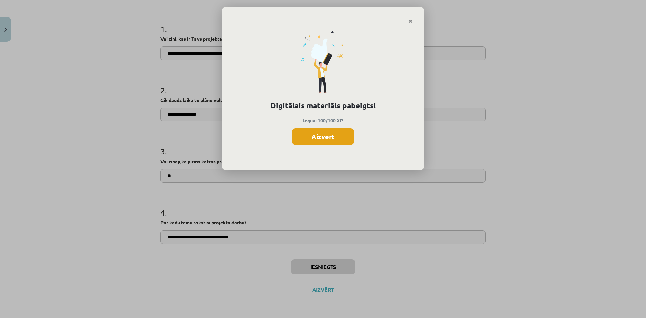
click at [337, 140] on button "Aizvērt" at bounding box center [323, 136] width 62 height 17
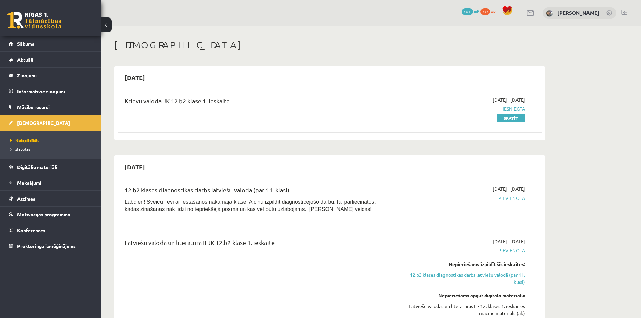
scroll to position [269, 0]
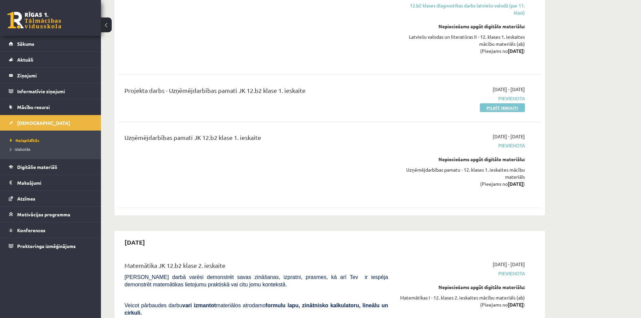
click at [516, 109] on link "Pildīt ieskaiti" at bounding box center [502, 107] width 45 height 9
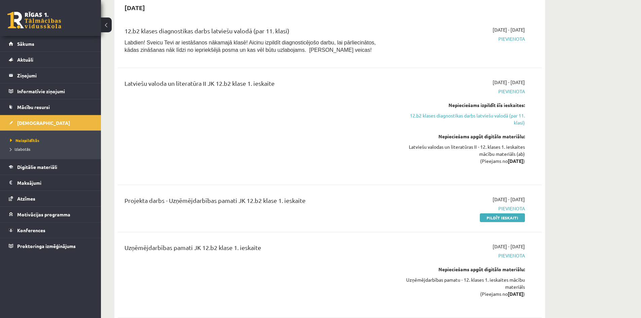
scroll to position [90, 0]
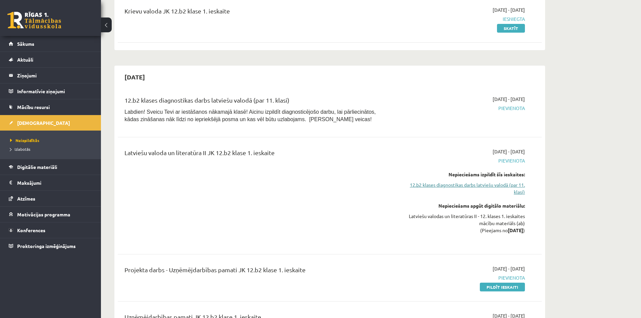
click at [488, 186] on link "12.b2 klases diagnostikas darbs latviešu valodā (par 11. klasi)" at bounding box center [461, 188] width 127 height 14
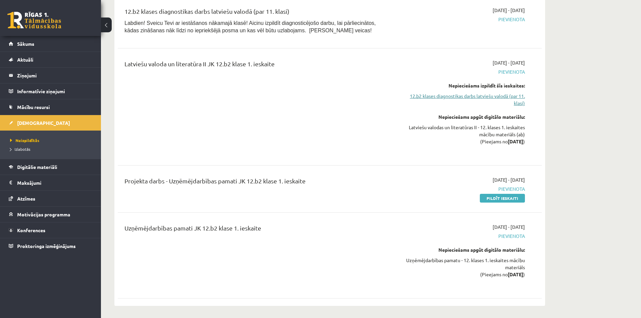
click at [463, 98] on link "12.b2 klases diagnostikas darbs latviešu valodā (par 11. klasi)" at bounding box center [461, 100] width 127 height 14
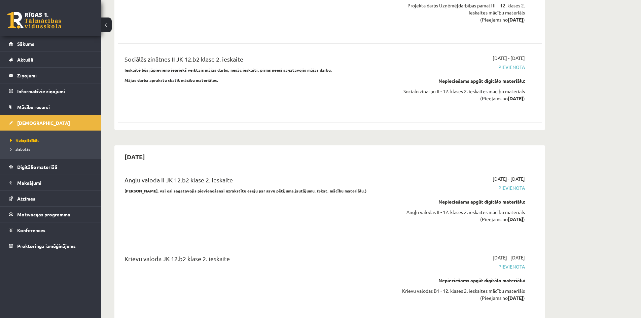
scroll to position [934, 0]
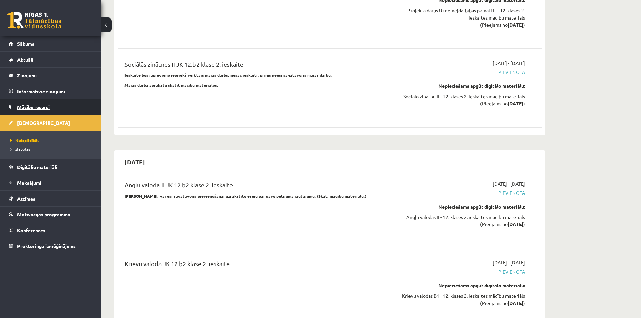
click at [65, 112] on link "Mācību resursi" at bounding box center [51, 106] width 84 height 15
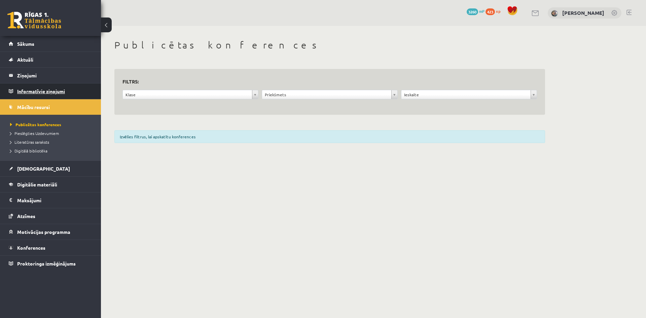
click at [73, 94] on legend "Informatīvie ziņojumi 0" at bounding box center [54, 90] width 75 height 15
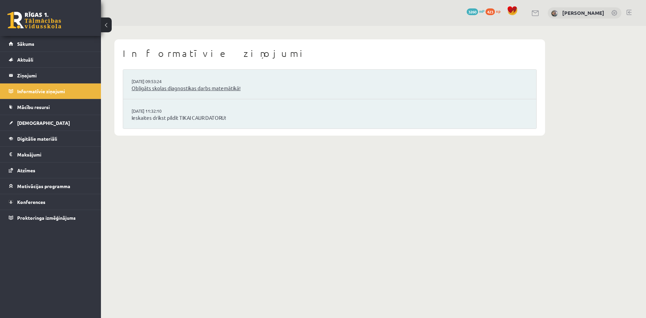
click at [173, 87] on link "Obligāts skolas diagnostikas darbs matemātikā!" at bounding box center [330, 88] width 396 height 8
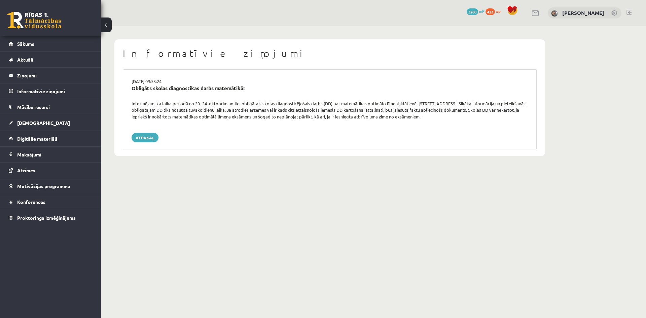
drag, startPoint x: 347, startPoint y: 155, endPoint x: 376, endPoint y: 178, distance: 37.1
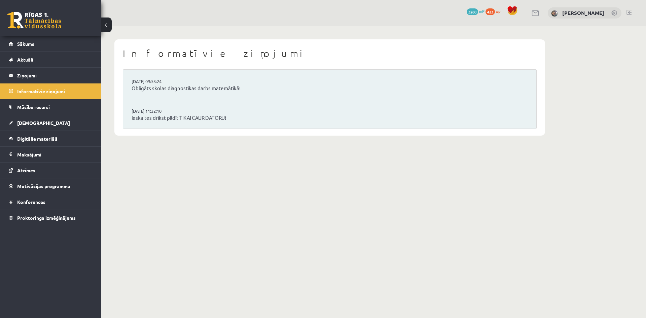
click at [273, 110] on li "[DATE] 11:32:10 Ieskaites drīkst pildīt TIKAI CAUR DATORU!" at bounding box center [329, 113] width 413 height 29
click at [228, 118] on link "Ieskaites drīkst pildīt TIKAI CAUR DATORU!" at bounding box center [330, 118] width 396 height 8
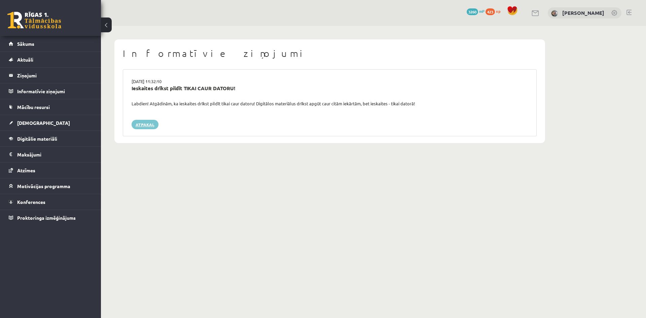
click at [146, 125] on link "Atpakaļ" at bounding box center [145, 124] width 27 height 9
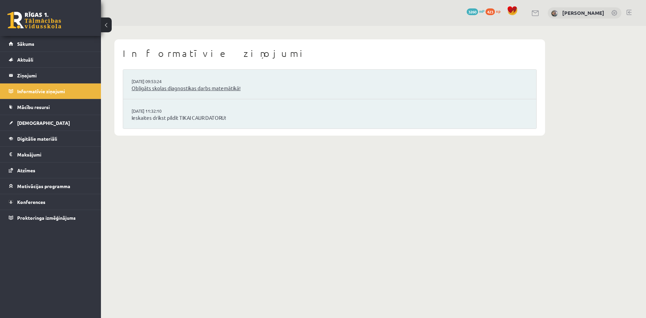
click at [163, 89] on link "Obligāts skolas diagnostikas darbs matemātikā!" at bounding box center [330, 88] width 396 height 8
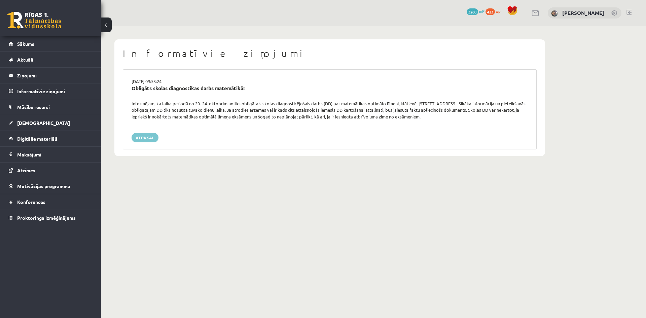
click at [149, 137] on link "Atpakaļ" at bounding box center [145, 137] width 27 height 9
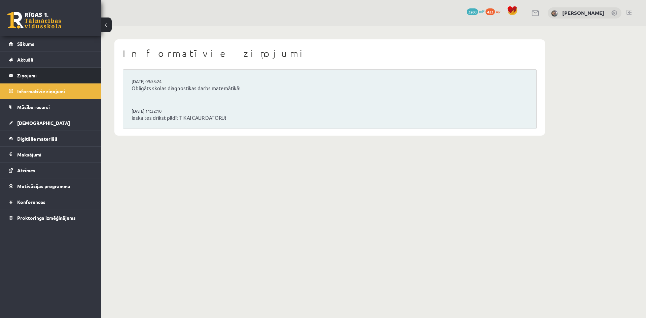
click at [72, 77] on legend "Ziņojumi 0" at bounding box center [54, 75] width 75 height 15
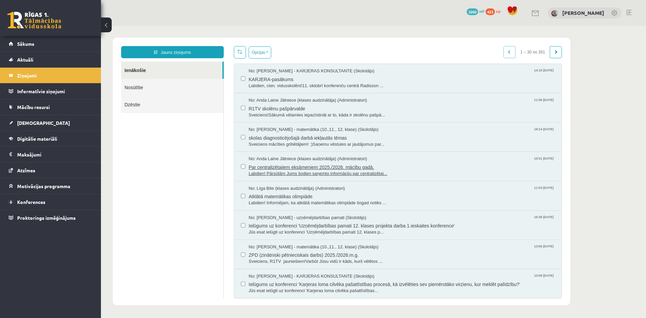
click at [302, 167] on span "Par centralizētajiem eksāmeniem 2025./2026. mācību gadā." at bounding box center [402, 166] width 306 height 8
click at [347, 199] on span "Atklātā matemātikas olimpiāde" at bounding box center [402, 195] width 306 height 8
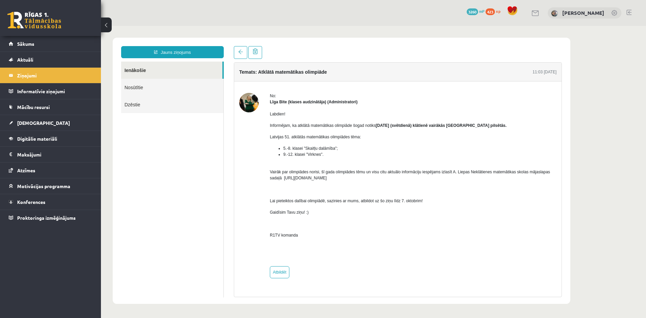
drag, startPoint x: 361, startPoint y: 216, endPoint x: 363, endPoint y: 222, distance: 6.9
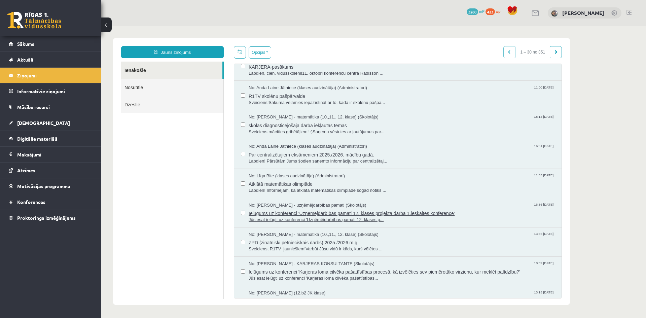
scroll to position [45, 0]
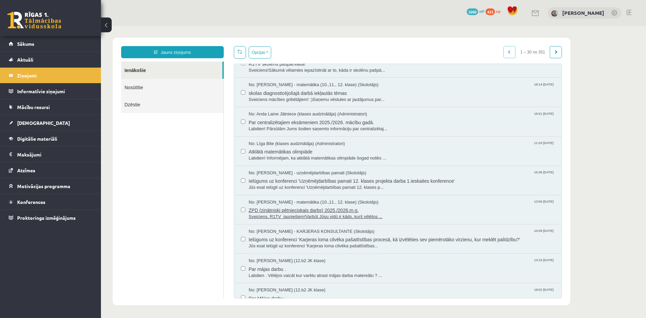
click at [350, 216] on span "Sveiciens, R1TV jauniešiem!Varbūt Jūsu vidū ir kāds, kurš vēlētos ..." at bounding box center [402, 217] width 306 height 6
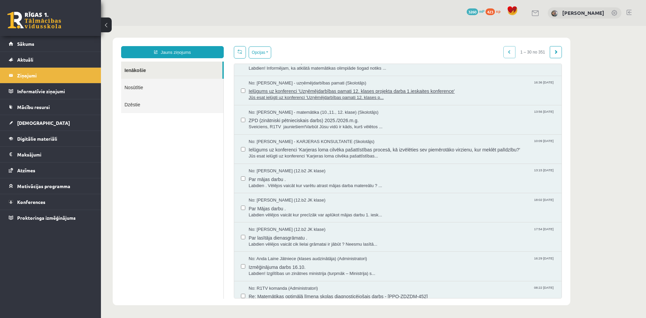
scroll to position [179, 0]
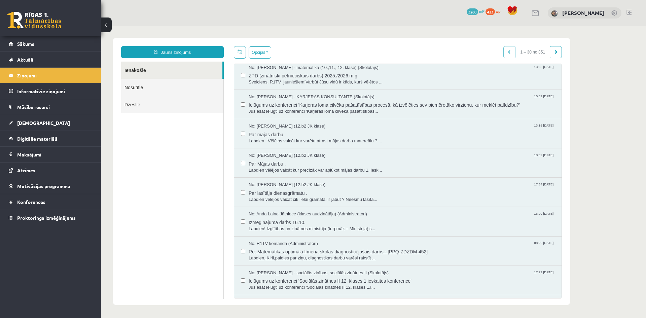
click at [355, 247] on span "Re: Matemātikas optimālā līmeņa skolas diagnosticējošais darbs - [PPQ-ZDZDM-452]" at bounding box center [402, 251] width 306 height 8
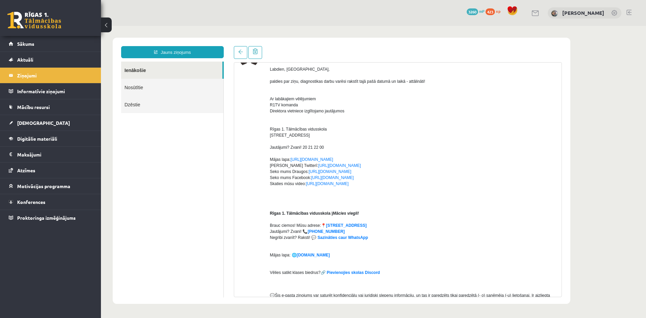
scroll to position [135, 0]
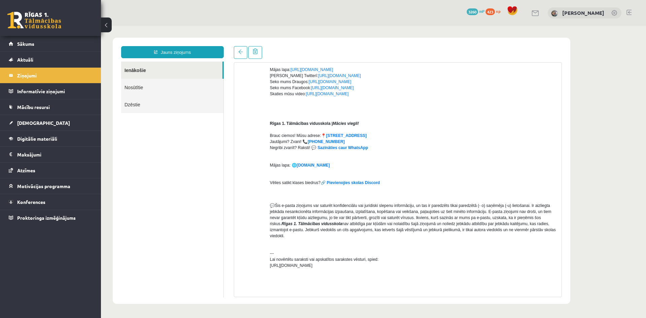
drag, startPoint x: 419, startPoint y: 248, endPoint x: 426, endPoint y: 253, distance: 9.0
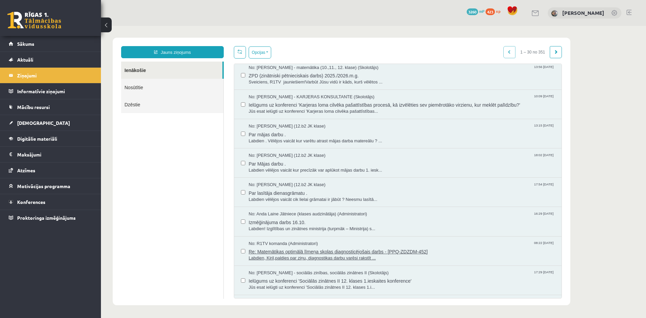
scroll to position [224, 0]
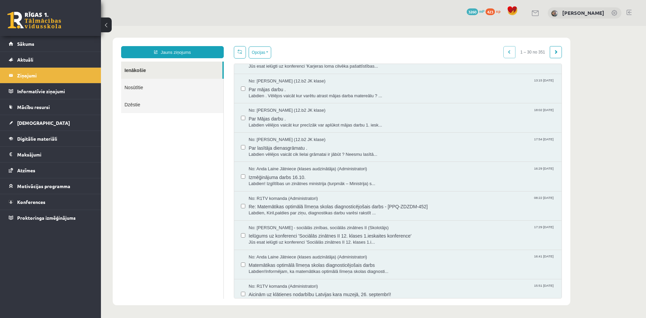
click at [36, 23] on link at bounding box center [34, 20] width 54 height 17
